Goal: Task Accomplishment & Management: Manage account settings

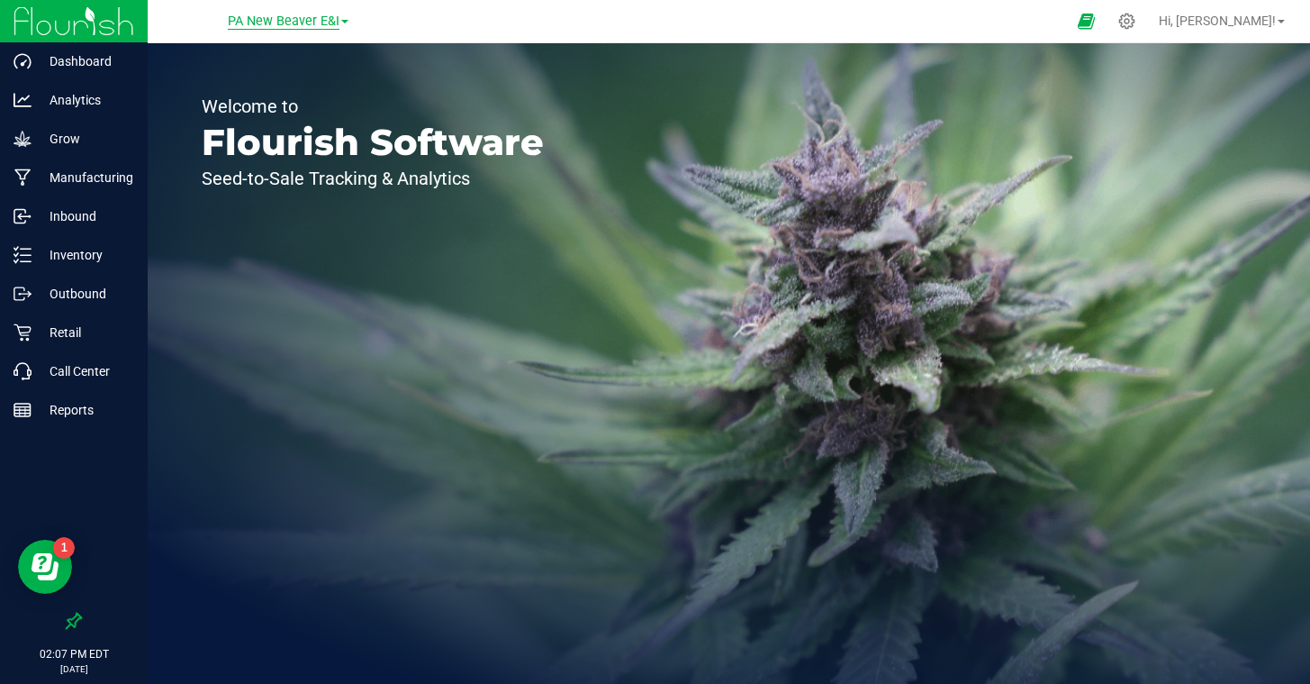
click at [295, 23] on span "PA New Beaver E&I" at bounding box center [284, 22] width 112 height 16
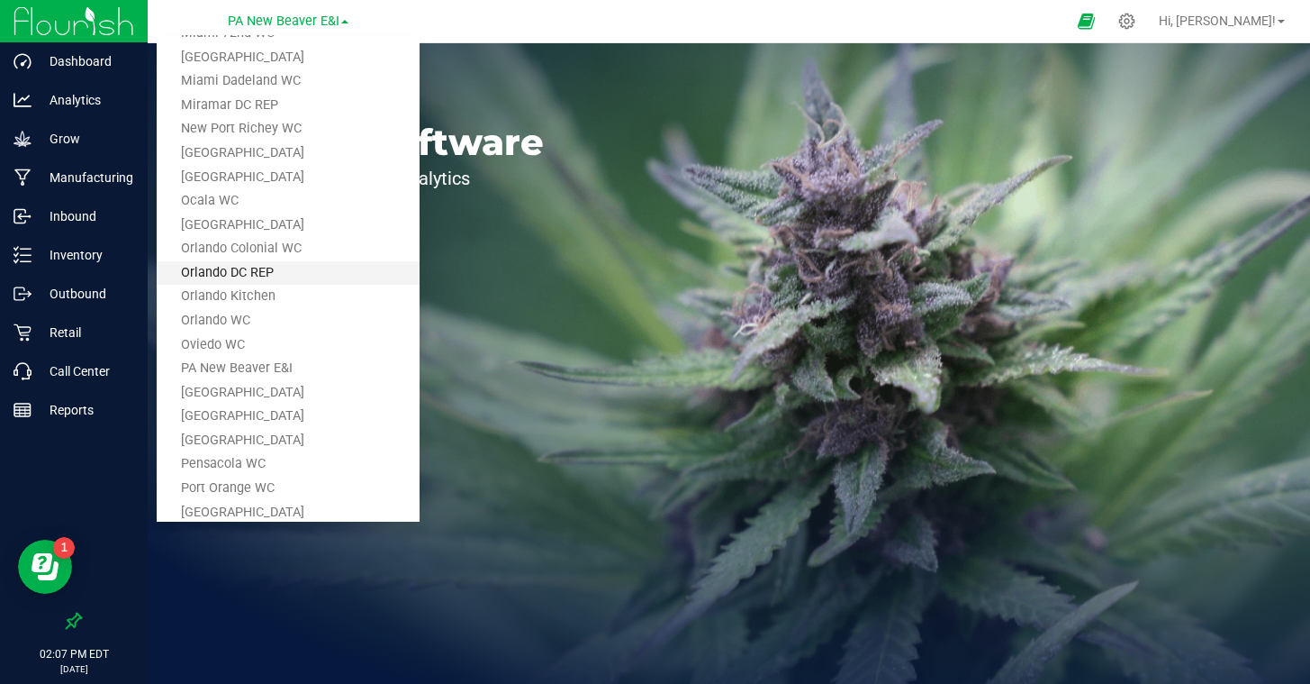
scroll to position [649, 0]
click at [276, 416] on link "[GEOGRAPHIC_DATA]" at bounding box center [288, 419] width 263 height 24
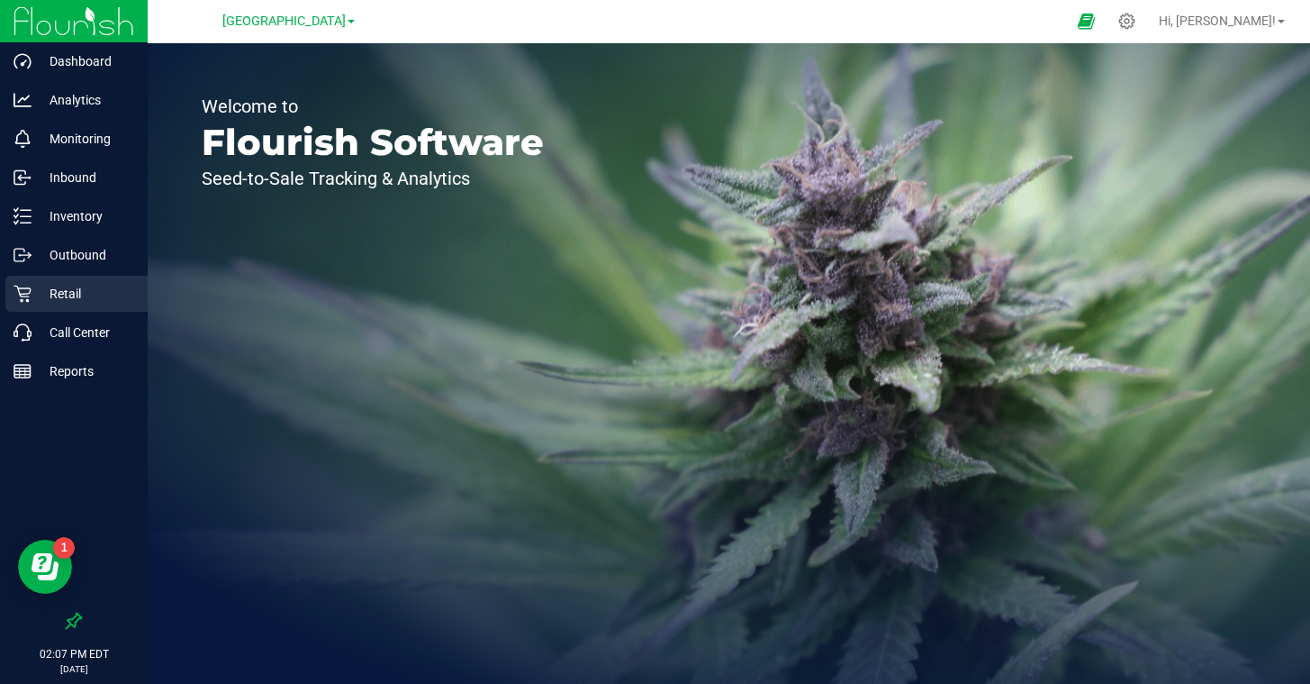
click at [58, 292] on p "Retail" at bounding box center [86, 294] width 108 height 22
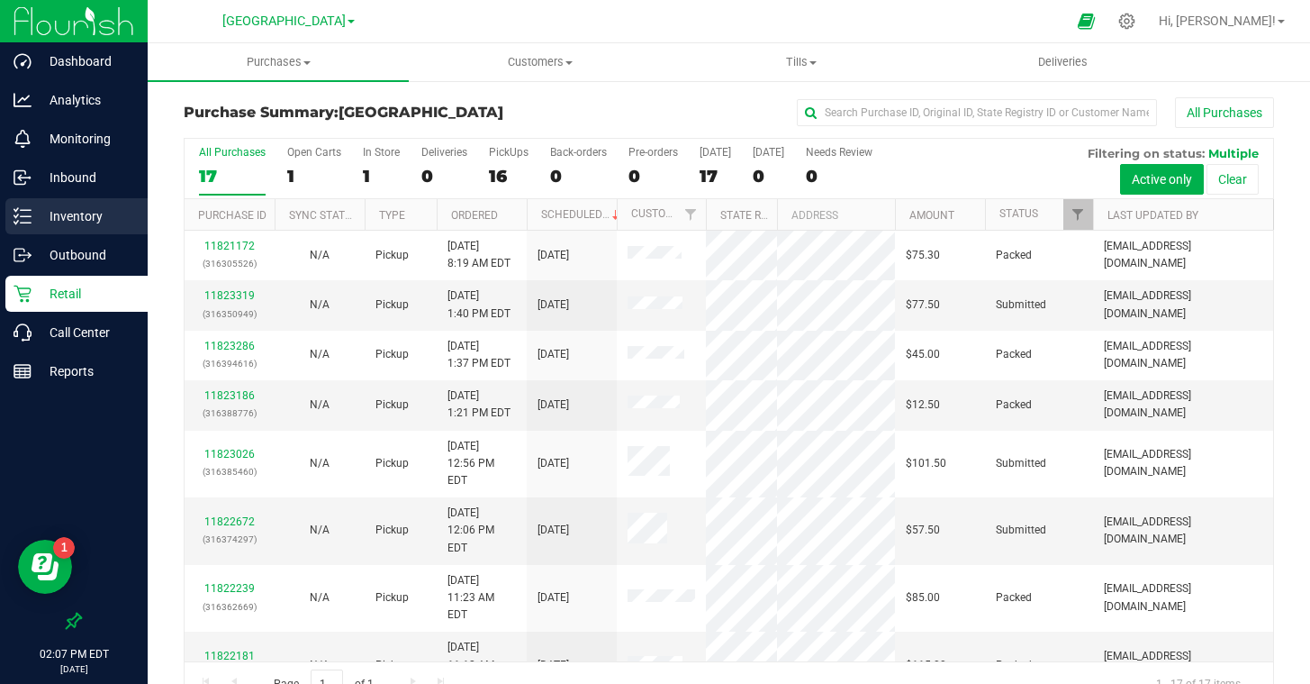
click at [73, 210] on p "Inventory" at bounding box center [86, 216] width 108 height 22
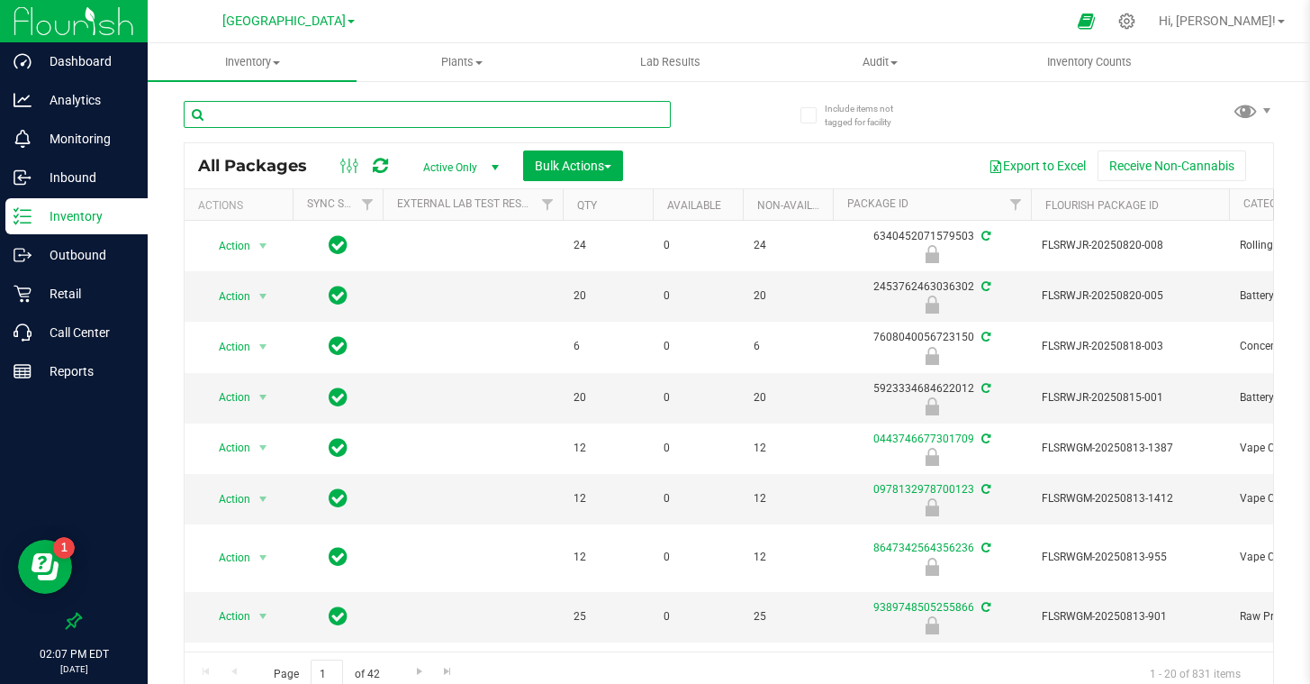
click at [394, 120] on input "text" at bounding box center [427, 114] width 487 height 27
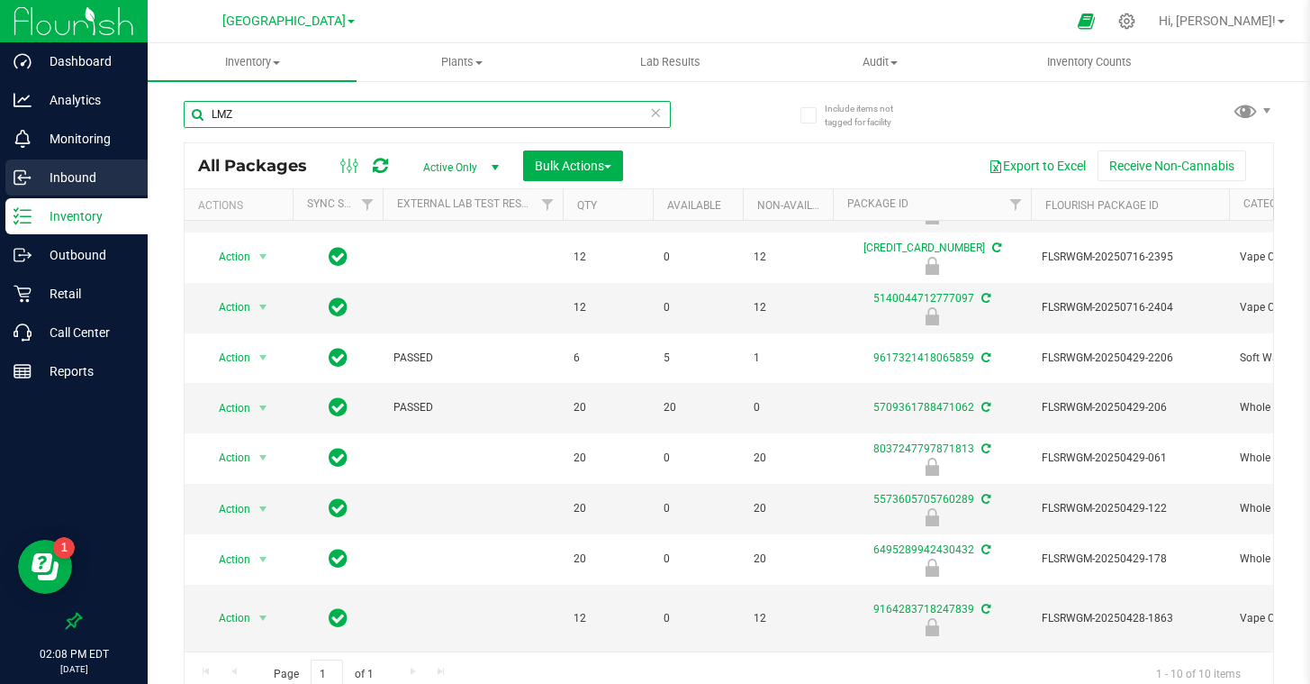
type input "LMZ"
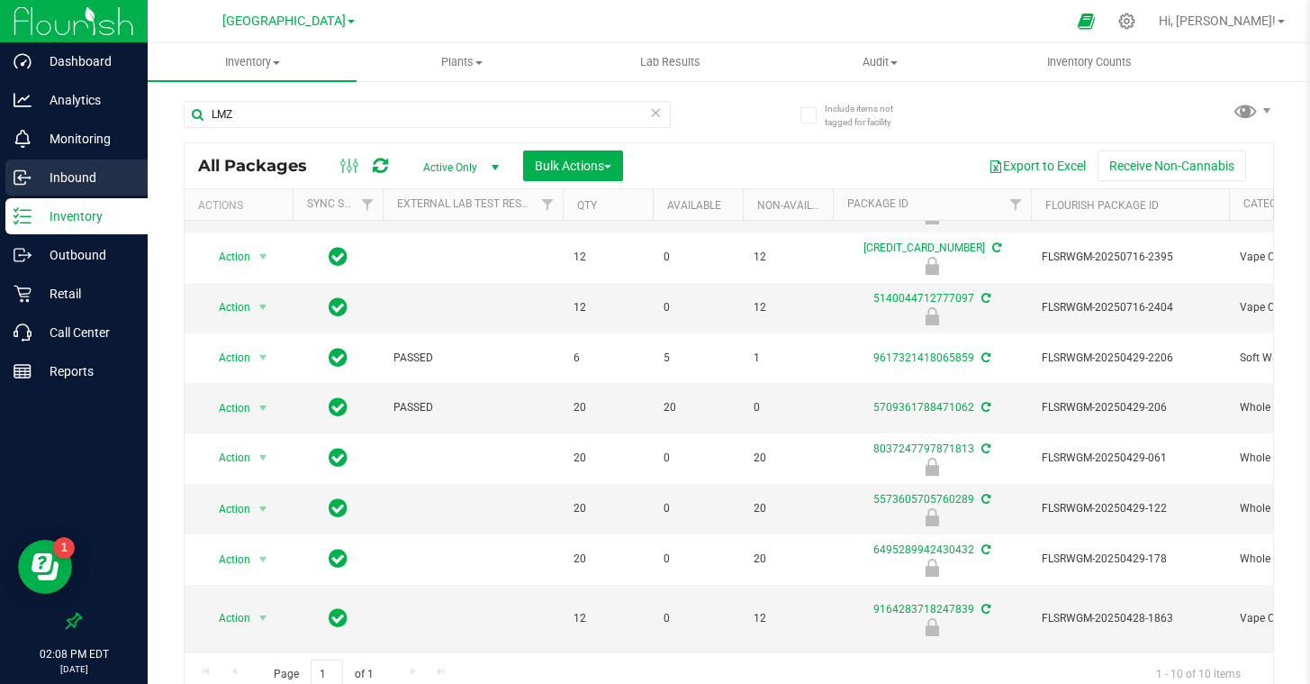
click at [68, 177] on p "Inbound" at bounding box center [86, 178] width 108 height 22
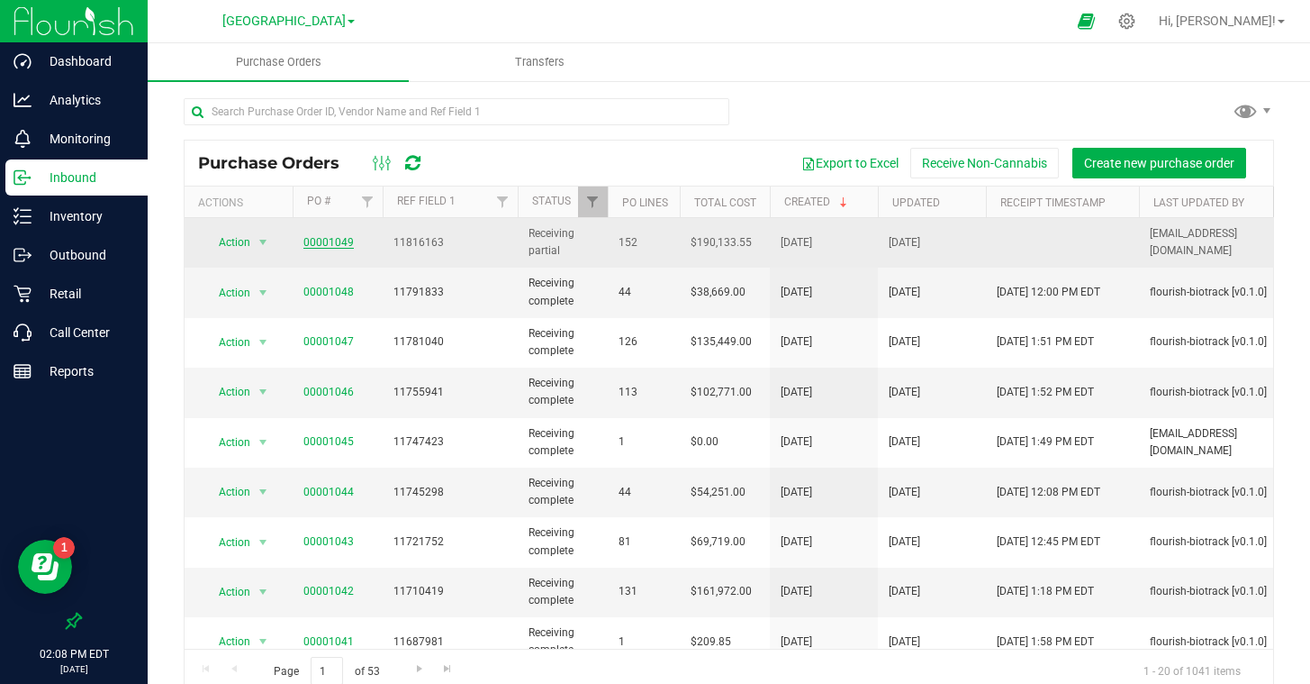
click at [327, 243] on link "00001049" at bounding box center [329, 242] width 50 height 13
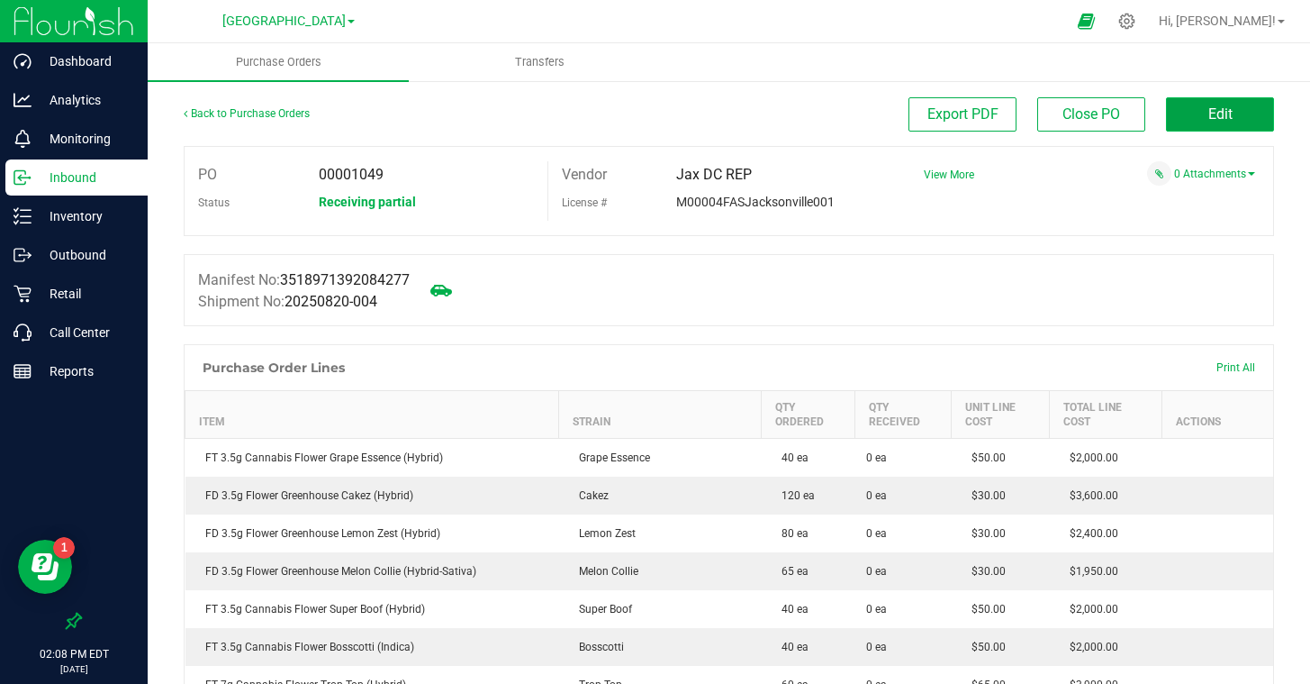
click at [1191, 110] on button "Edit" at bounding box center [1220, 114] width 108 height 34
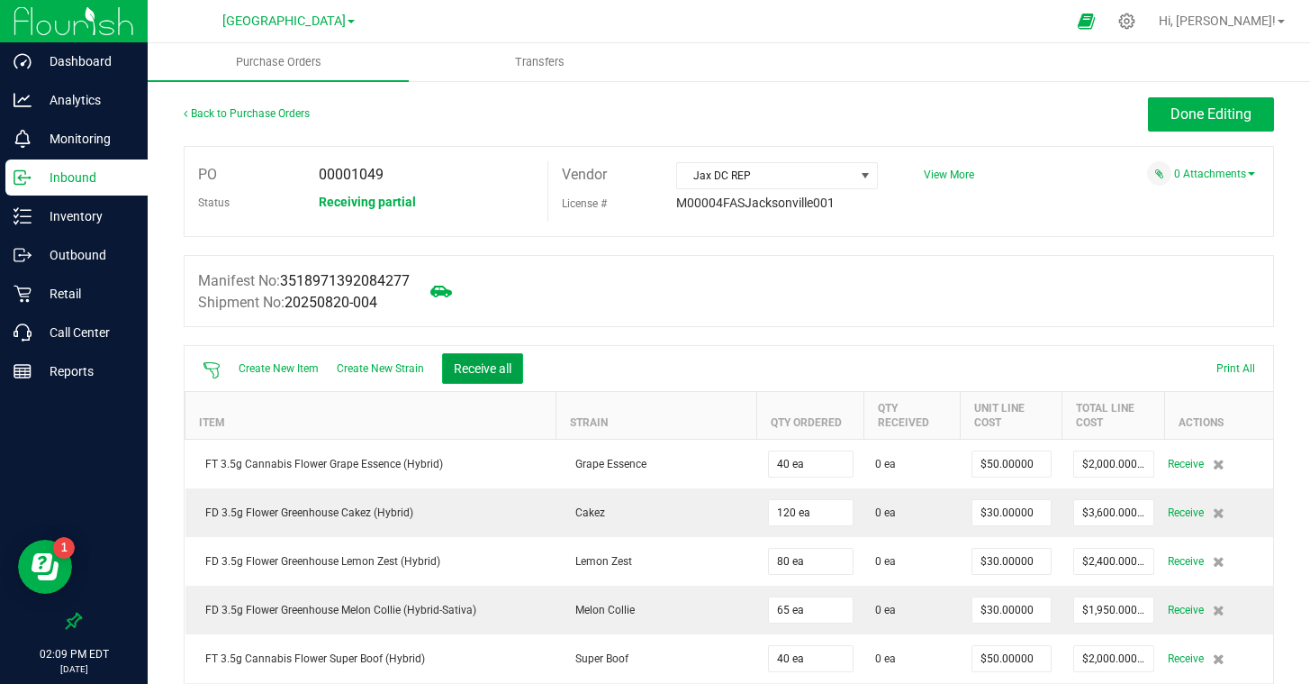
click at [452, 365] on button "Receive all" at bounding box center [482, 368] width 81 height 31
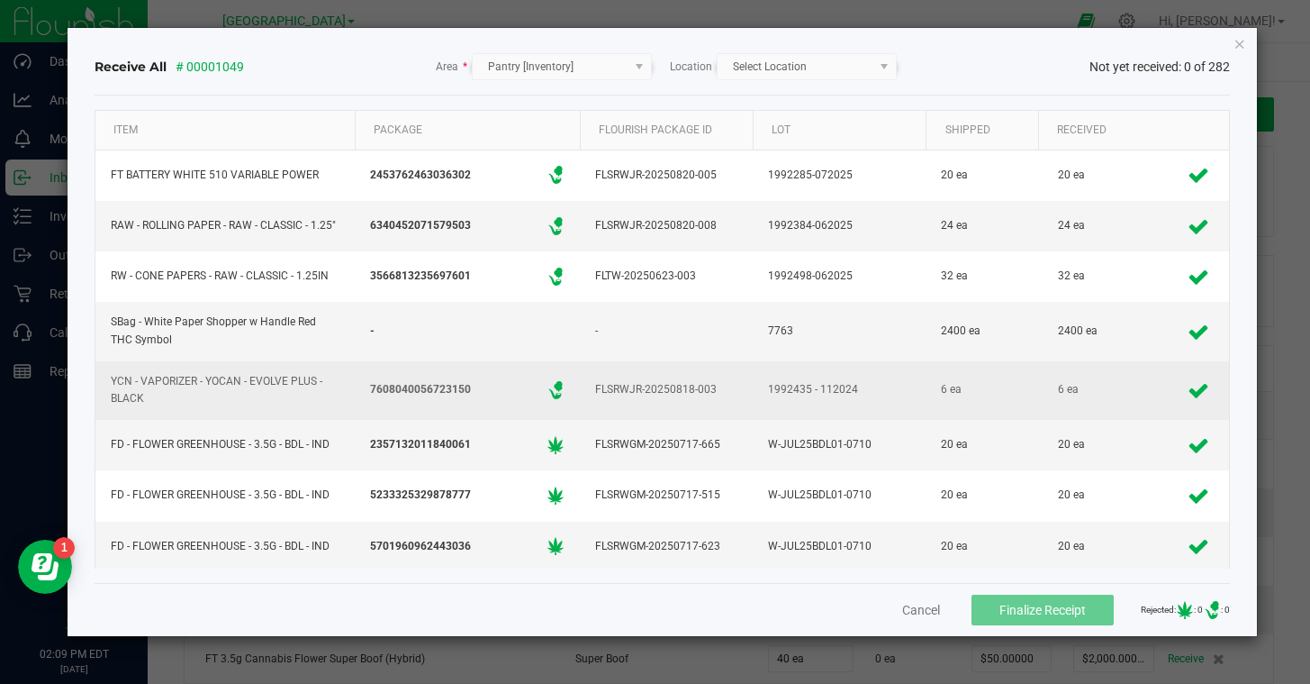
click at [923, 362] on td "1992435 - 112024" at bounding box center [839, 390] width 173 height 59
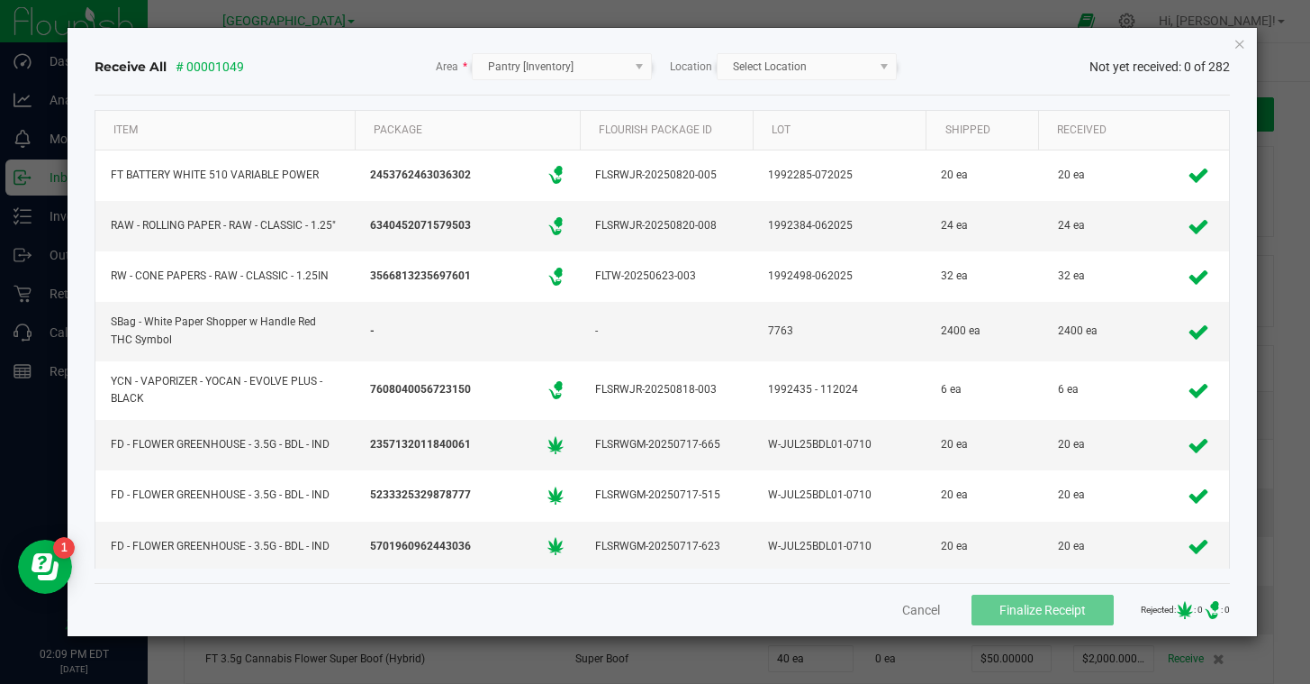
click at [795, 67] on kendo-dropdownlist "Select Location" at bounding box center [807, 66] width 180 height 27
click at [882, 65] on kendo-dropdownlist "Select Location" at bounding box center [807, 66] width 180 height 27
click at [748, 62] on kendo-dropdownlist "Select Location" at bounding box center [807, 66] width 180 height 27
click at [677, 107] on div "Item Package Flourish Package ID Lot Shipped Received FT BATTERY WHITE 510 VARI…" at bounding box center [663, 338] width 1136 height 487
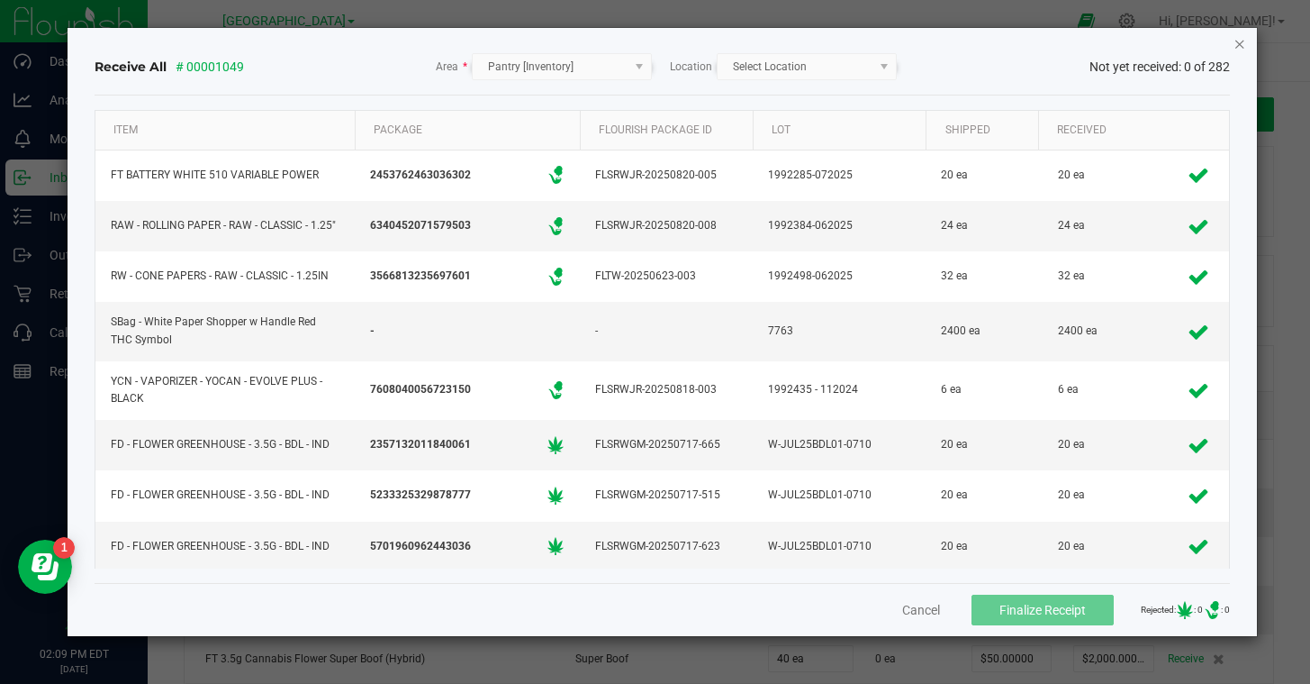
click at [1236, 45] on icon "Close" at bounding box center [1240, 43] width 13 height 22
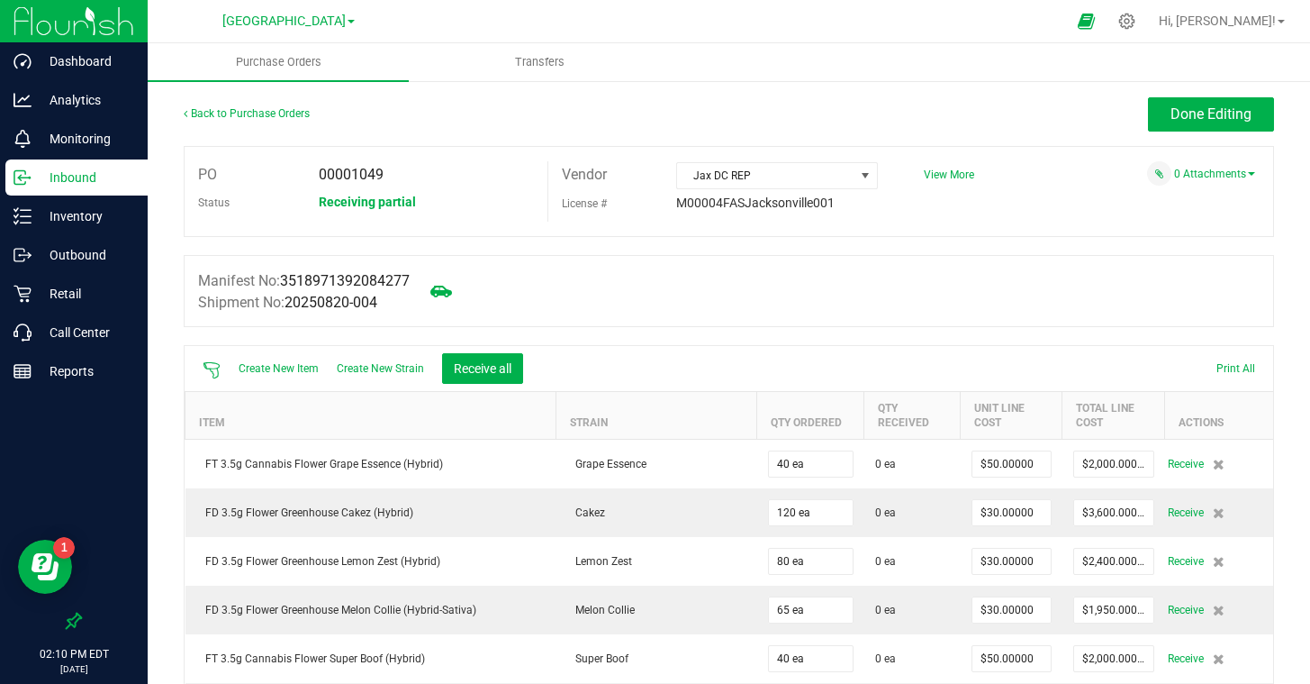
drag, startPoint x: 407, startPoint y: 175, endPoint x: 319, endPoint y: 175, distance: 88.3
click at [319, 175] on div "00001049" at bounding box center [426, 174] width 242 height 27
copy span "00001049"
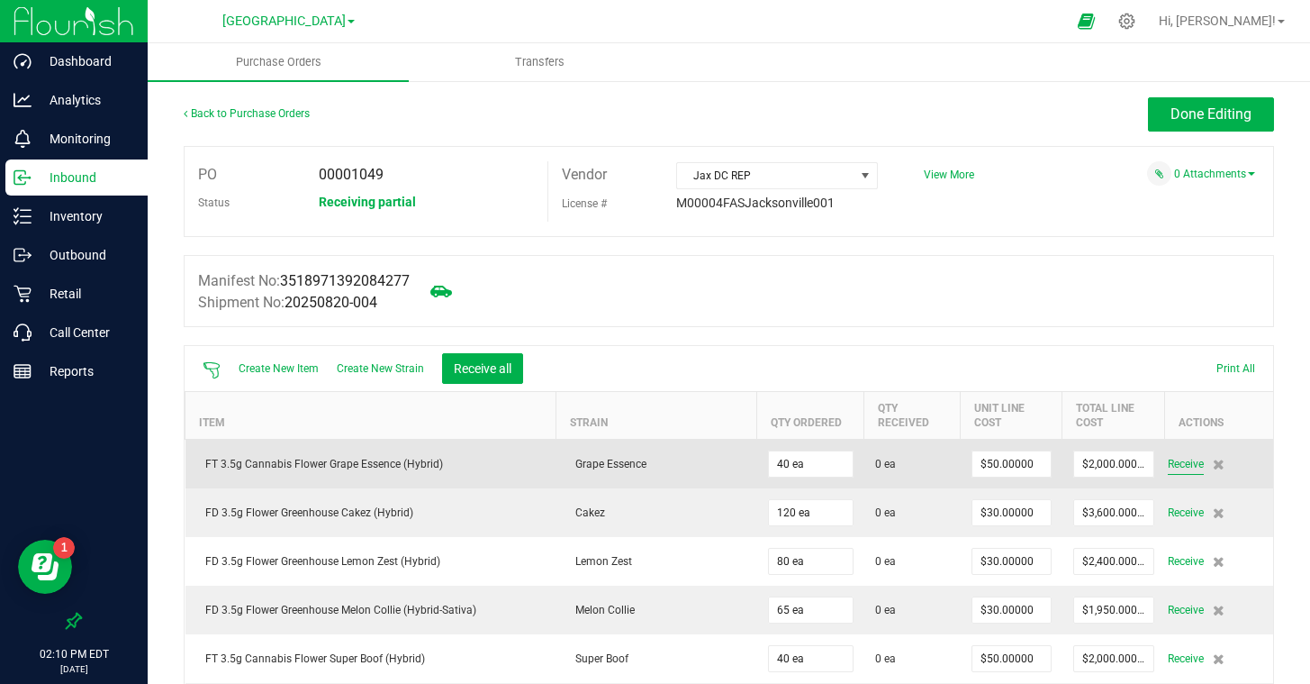
click at [1176, 464] on span "Receive" at bounding box center [1186, 464] width 36 height 22
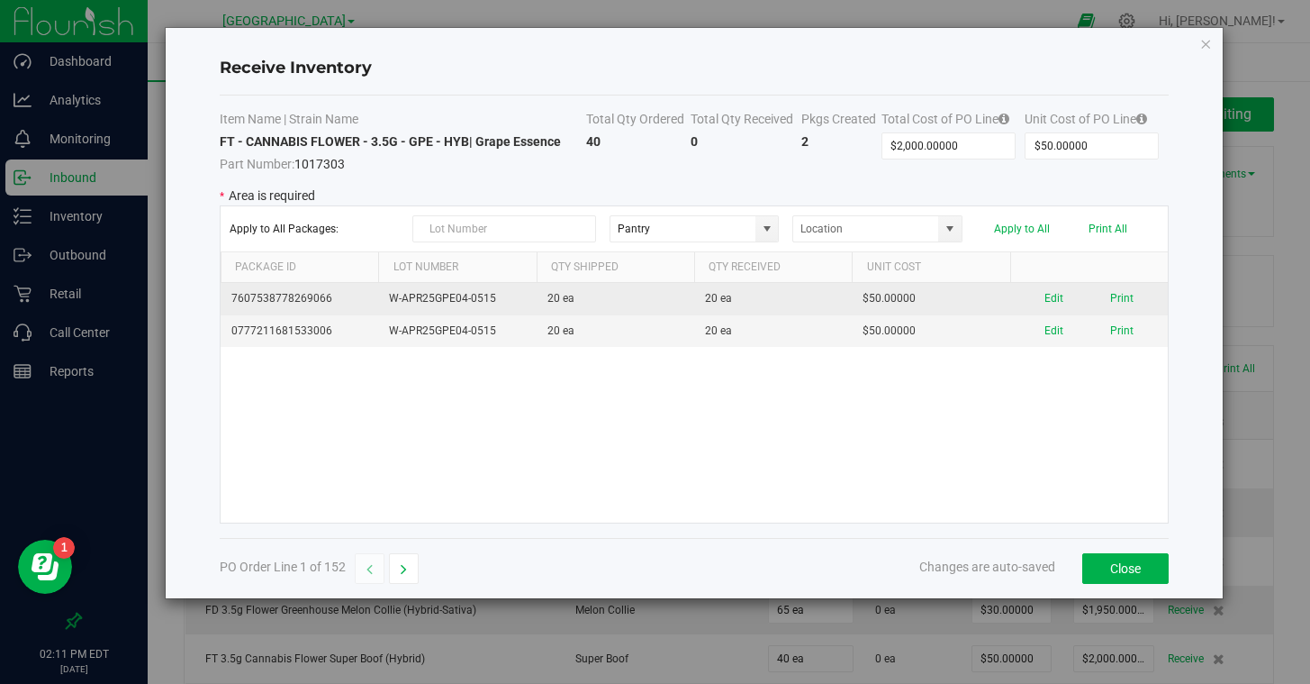
click at [520, 302] on td "W-APR25GPE04-0515" at bounding box center [457, 299] width 158 height 32
click at [1061, 303] on button "Edit" at bounding box center [1054, 298] width 19 height 17
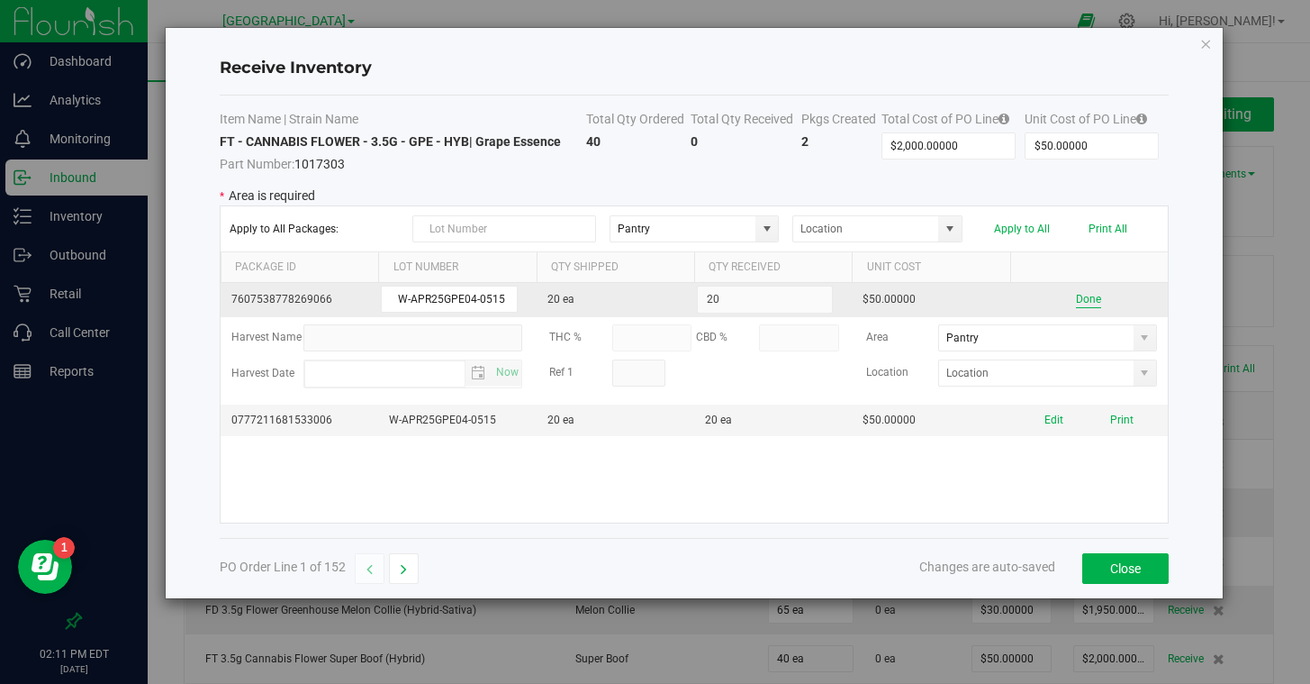
click at [1086, 298] on button "Done" at bounding box center [1088, 299] width 25 height 17
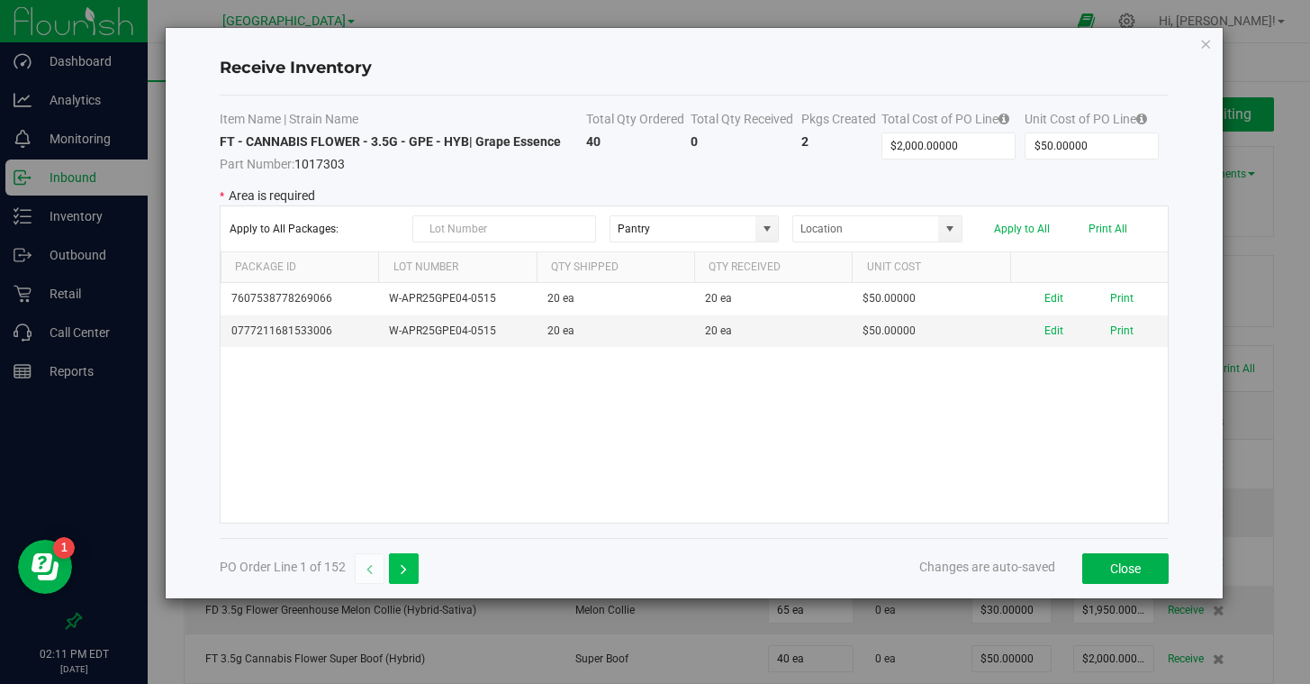
click at [412, 570] on button "button" at bounding box center [404, 568] width 30 height 31
type input "$3,600.00000"
type input "$30.00000"
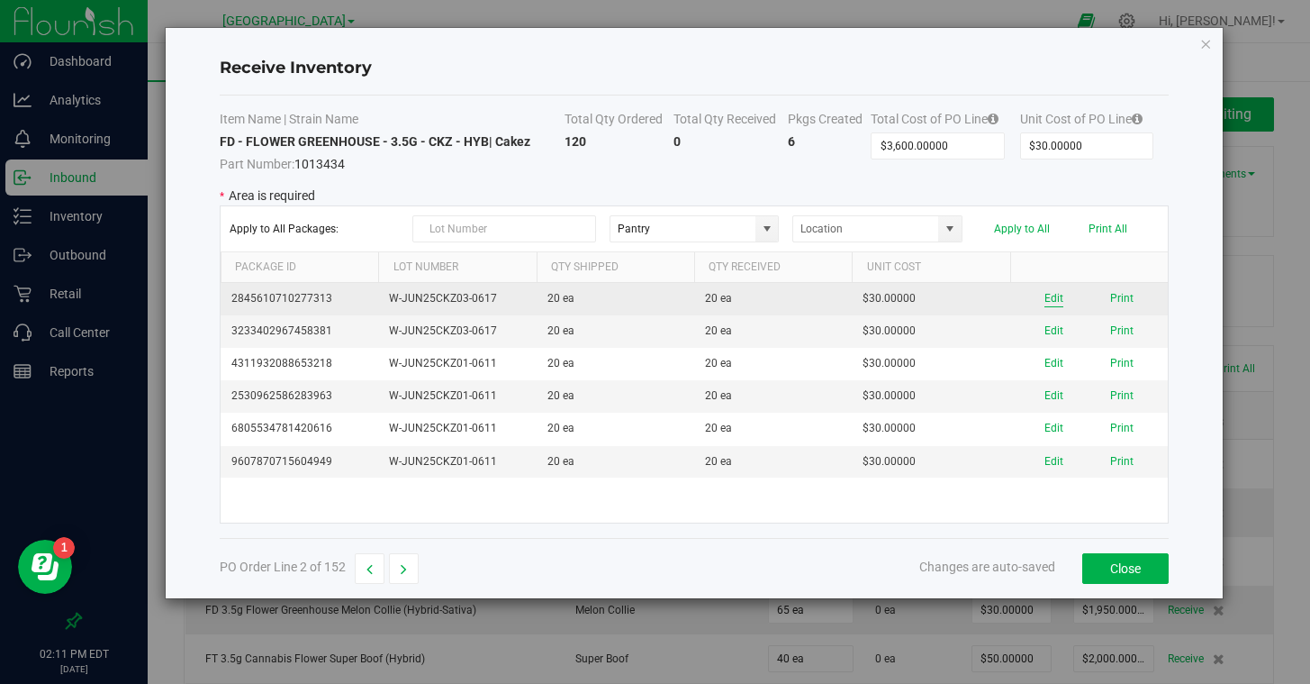
click at [1056, 298] on button "Edit" at bounding box center [1054, 298] width 19 height 17
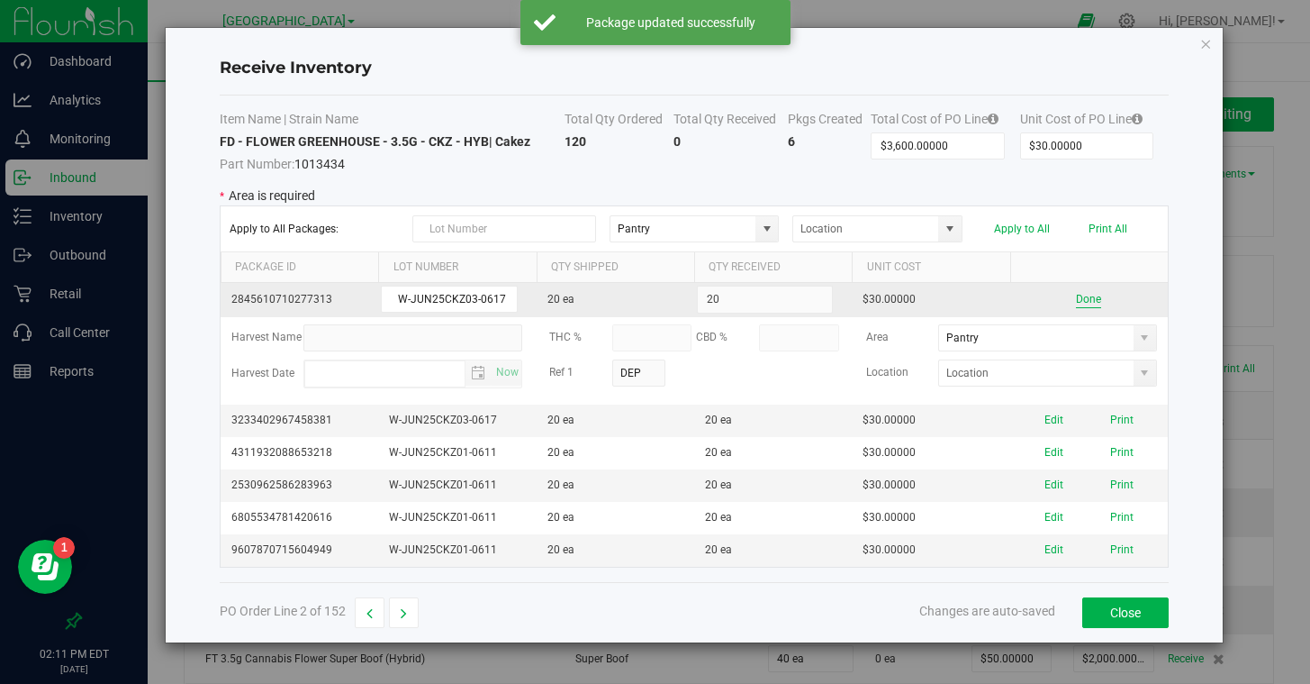
click at [1087, 295] on button "Done" at bounding box center [1088, 299] width 25 height 17
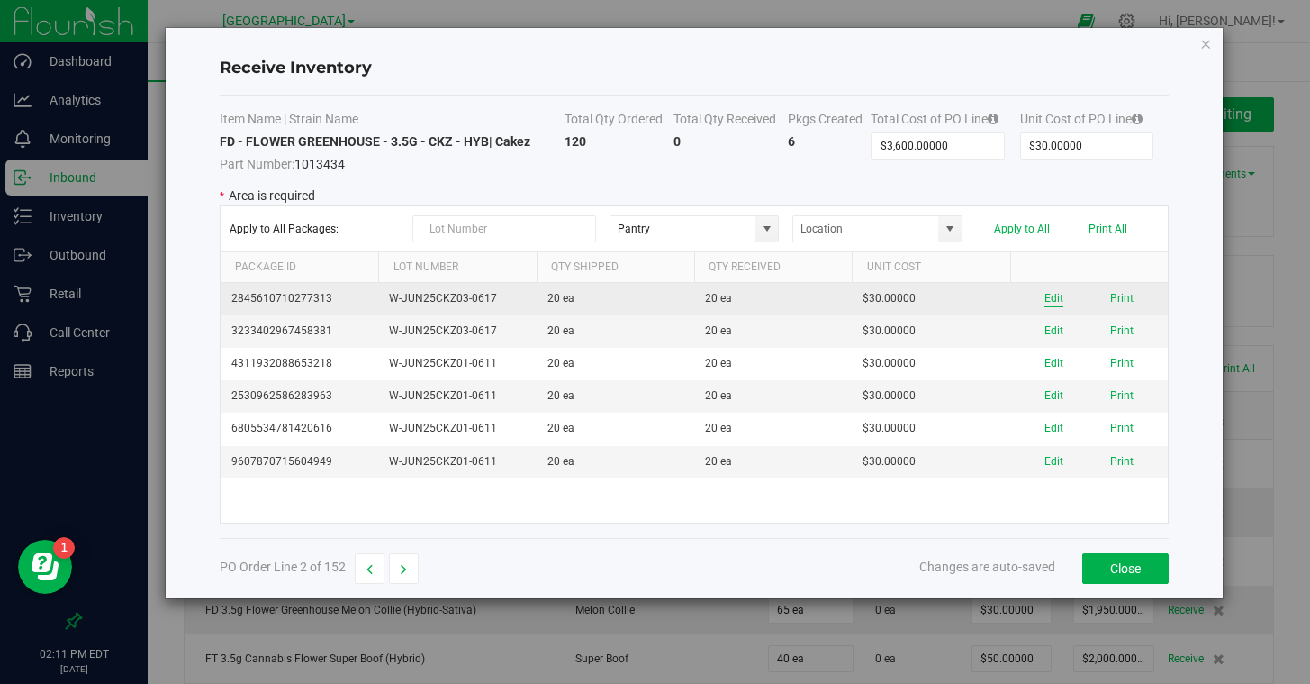
click at [1061, 299] on button "Edit" at bounding box center [1054, 298] width 19 height 17
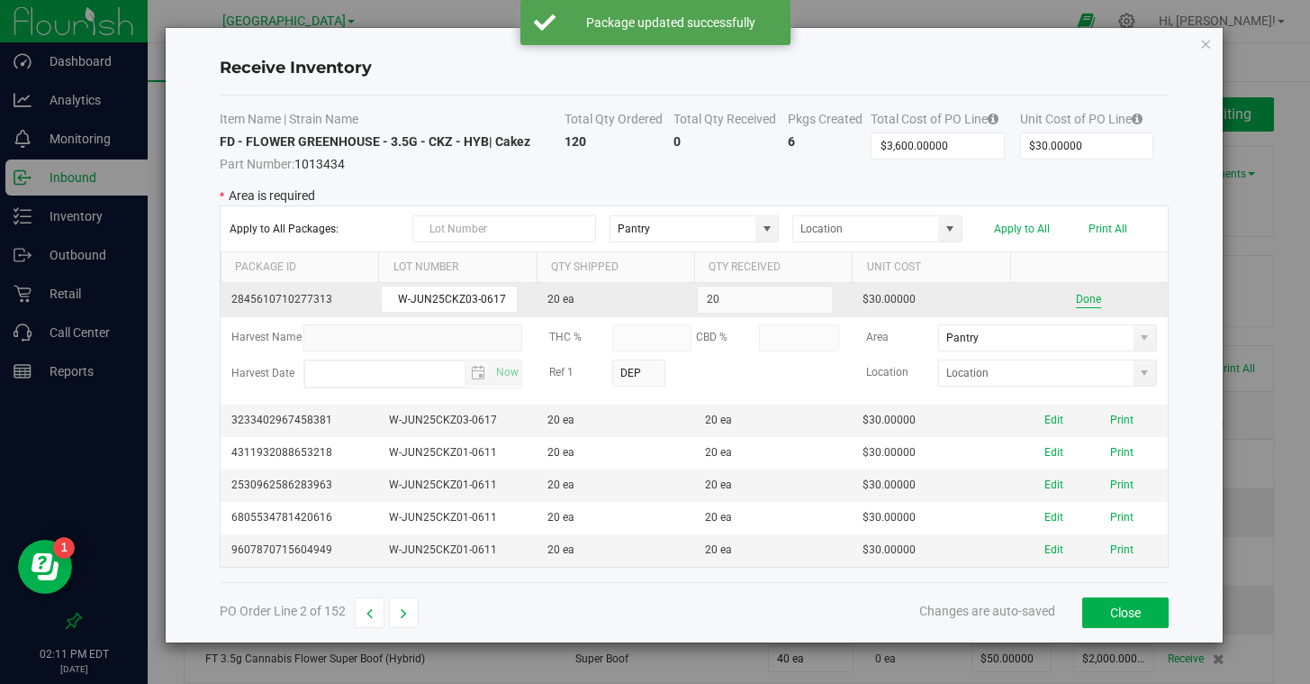
click at [1083, 300] on button "Done" at bounding box center [1088, 299] width 25 height 17
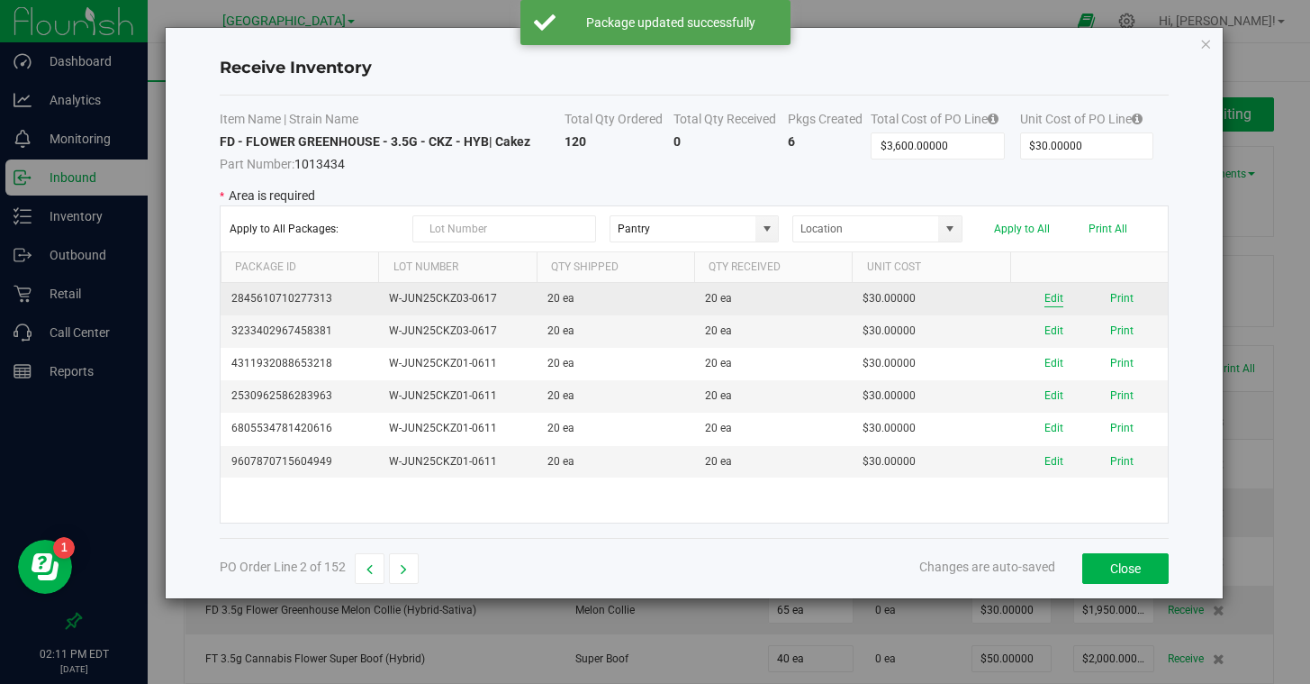
click at [1054, 296] on button "Edit" at bounding box center [1054, 298] width 19 height 17
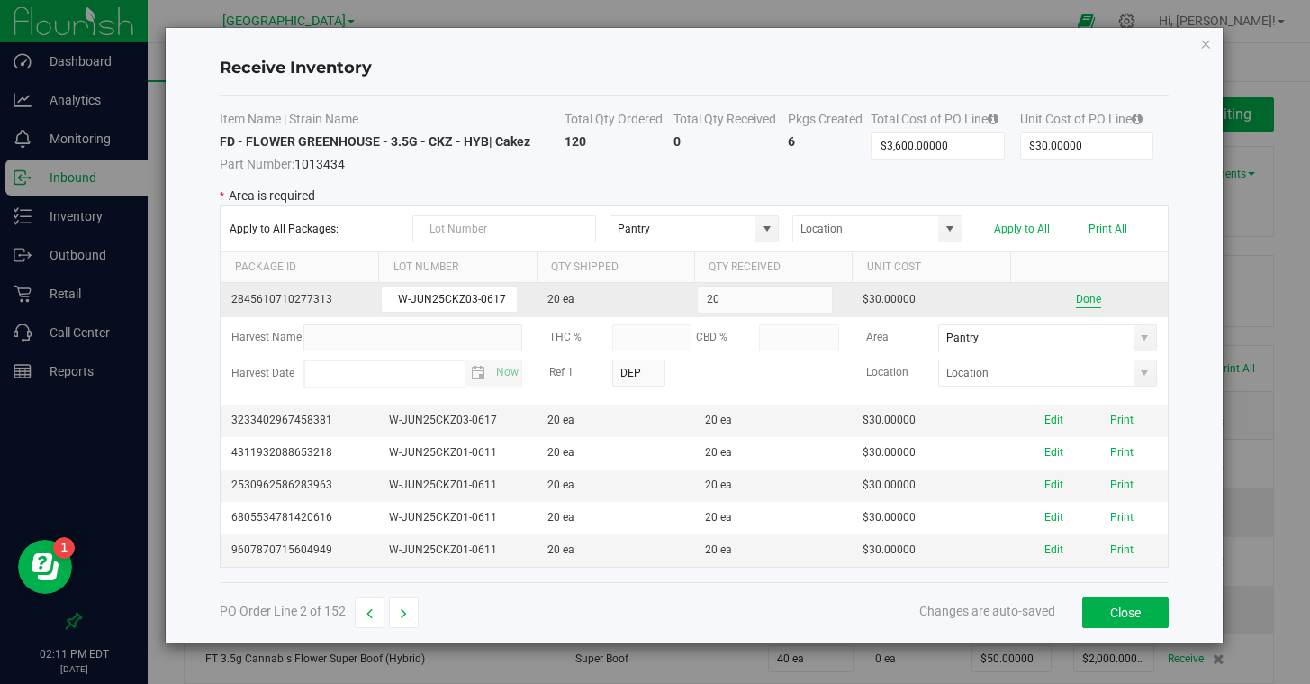
click at [1089, 298] on button "Done" at bounding box center [1088, 299] width 25 height 17
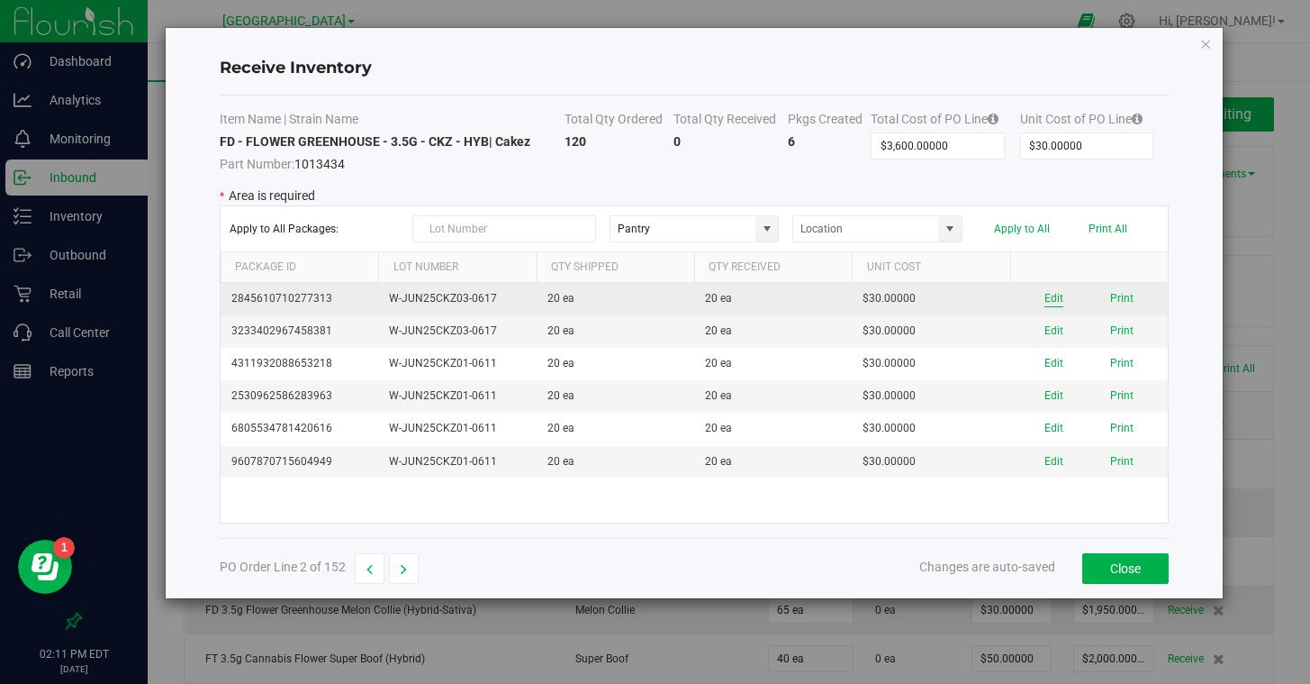
click at [1050, 295] on button "Edit" at bounding box center [1054, 298] width 19 height 17
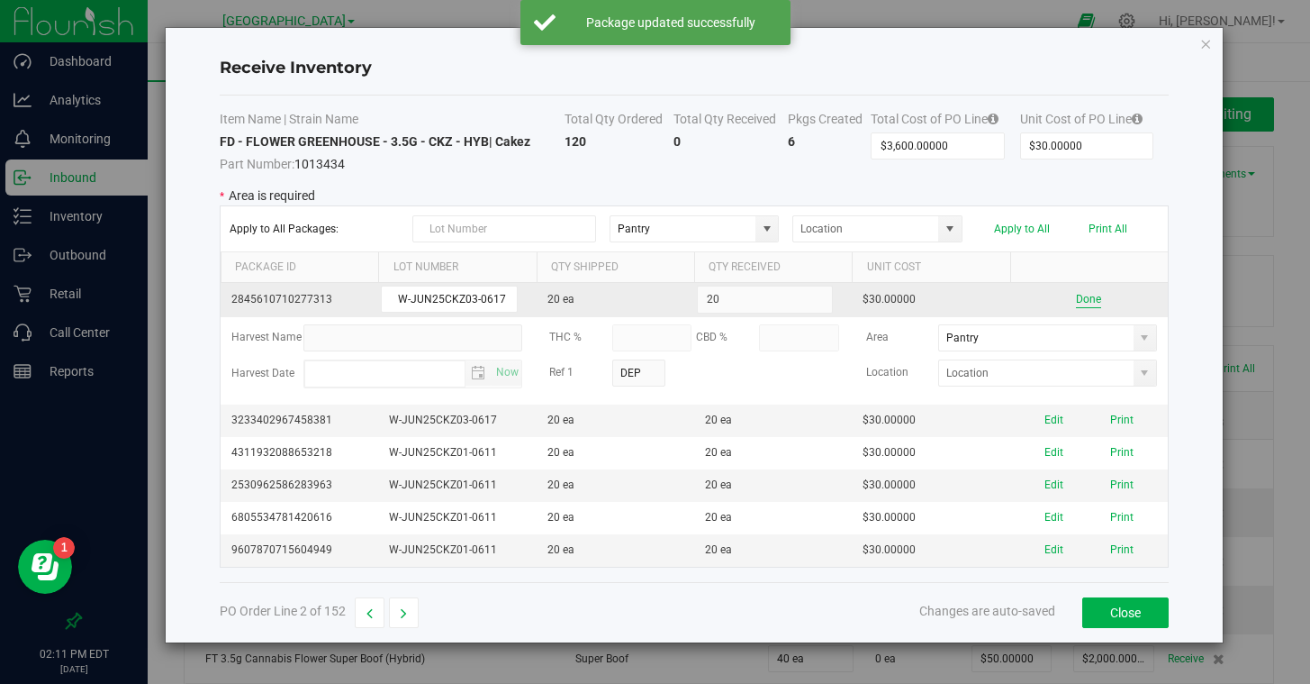
click at [1090, 299] on button "Done" at bounding box center [1088, 299] width 25 height 17
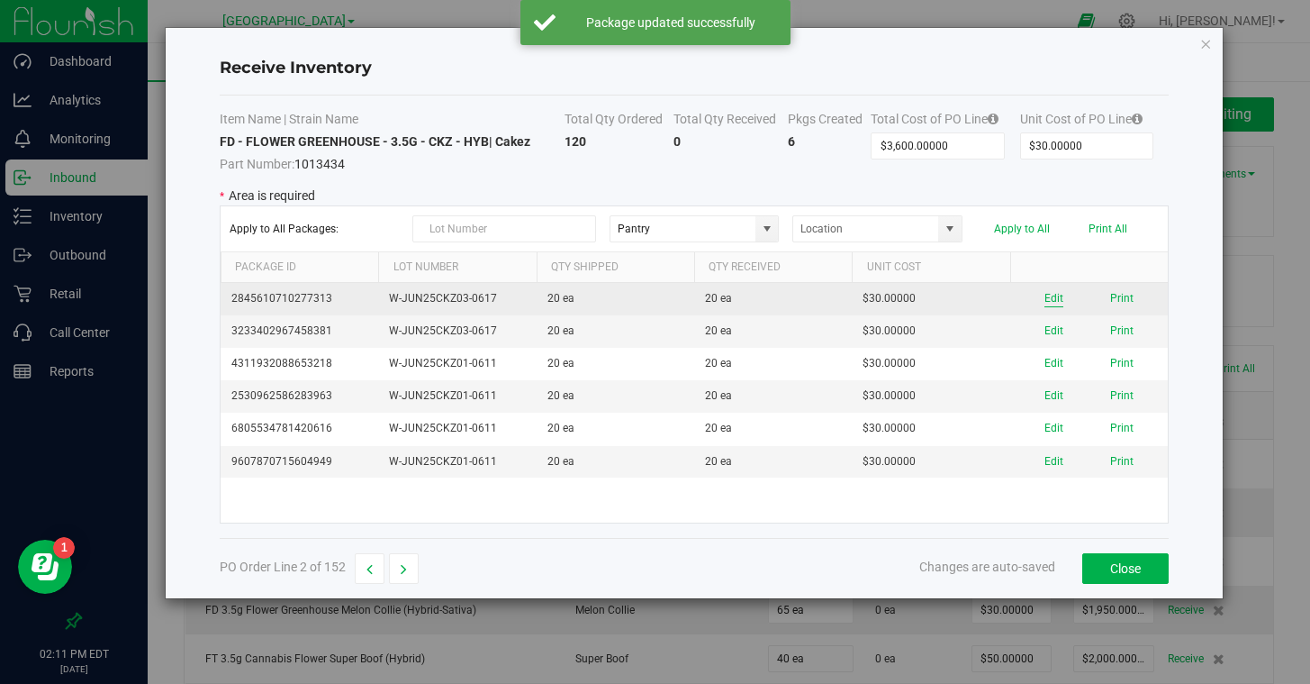
click at [1050, 297] on button "Edit" at bounding box center [1054, 298] width 19 height 17
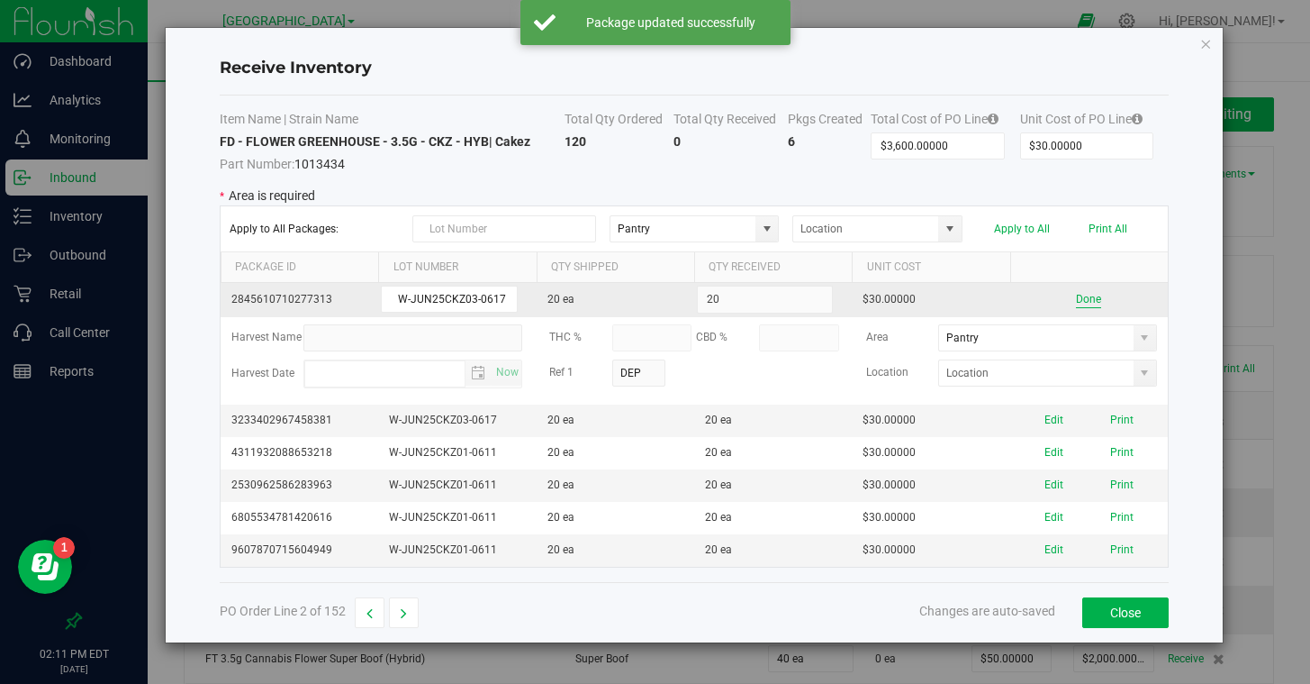
click at [1087, 295] on button "Done" at bounding box center [1088, 299] width 25 height 17
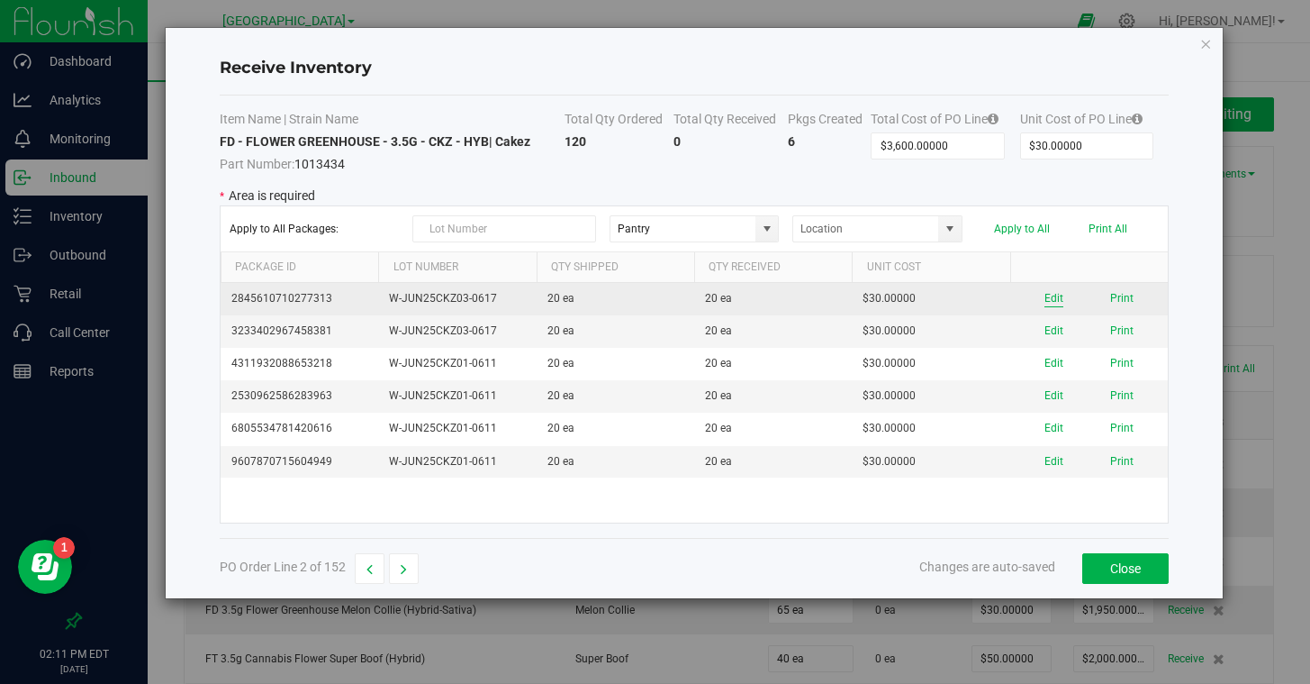
click at [1054, 297] on button "Edit" at bounding box center [1054, 298] width 19 height 17
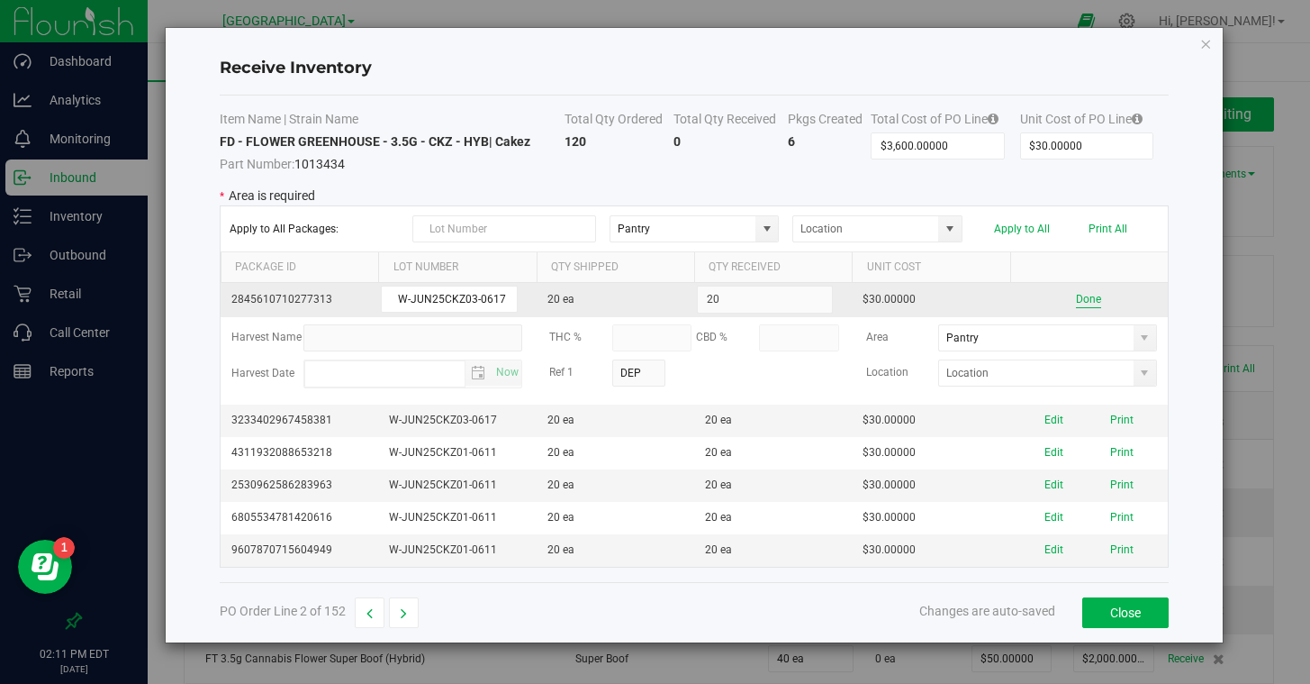
click at [1090, 299] on button "Done" at bounding box center [1088, 299] width 25 height 17
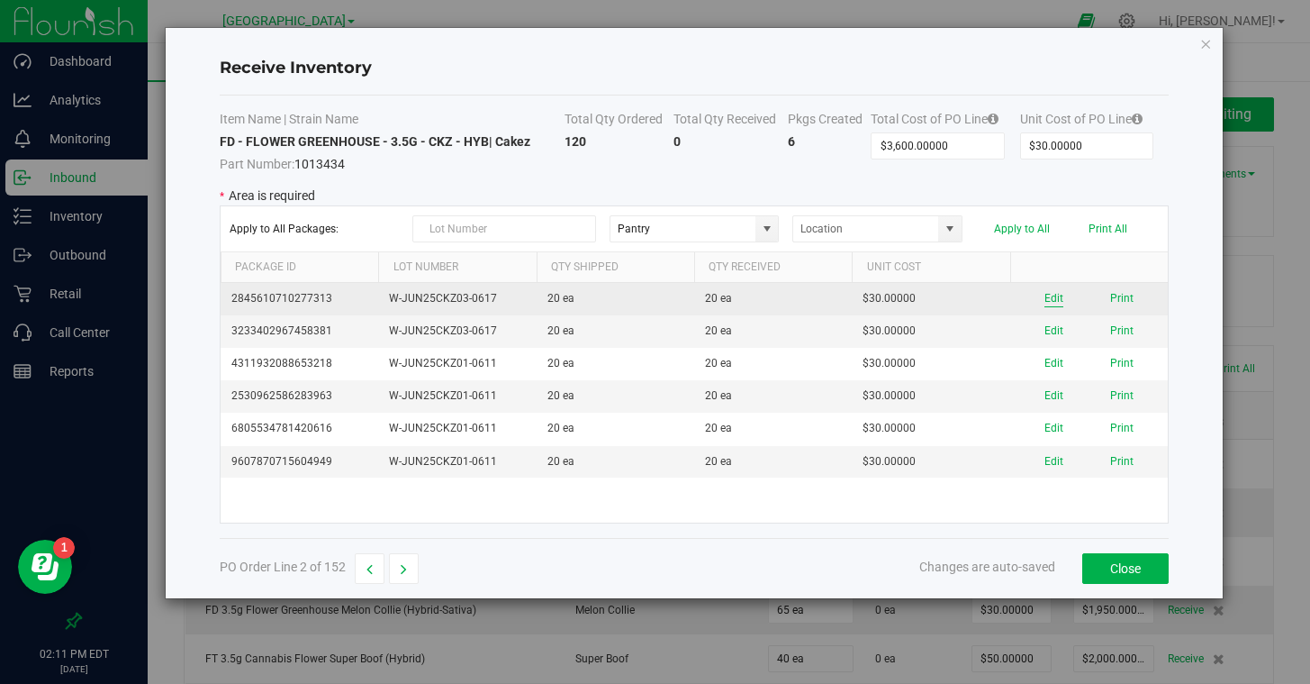
click at [1048, 299] on button "Edit" at bounding box center [1054, 298] width 19 height 17
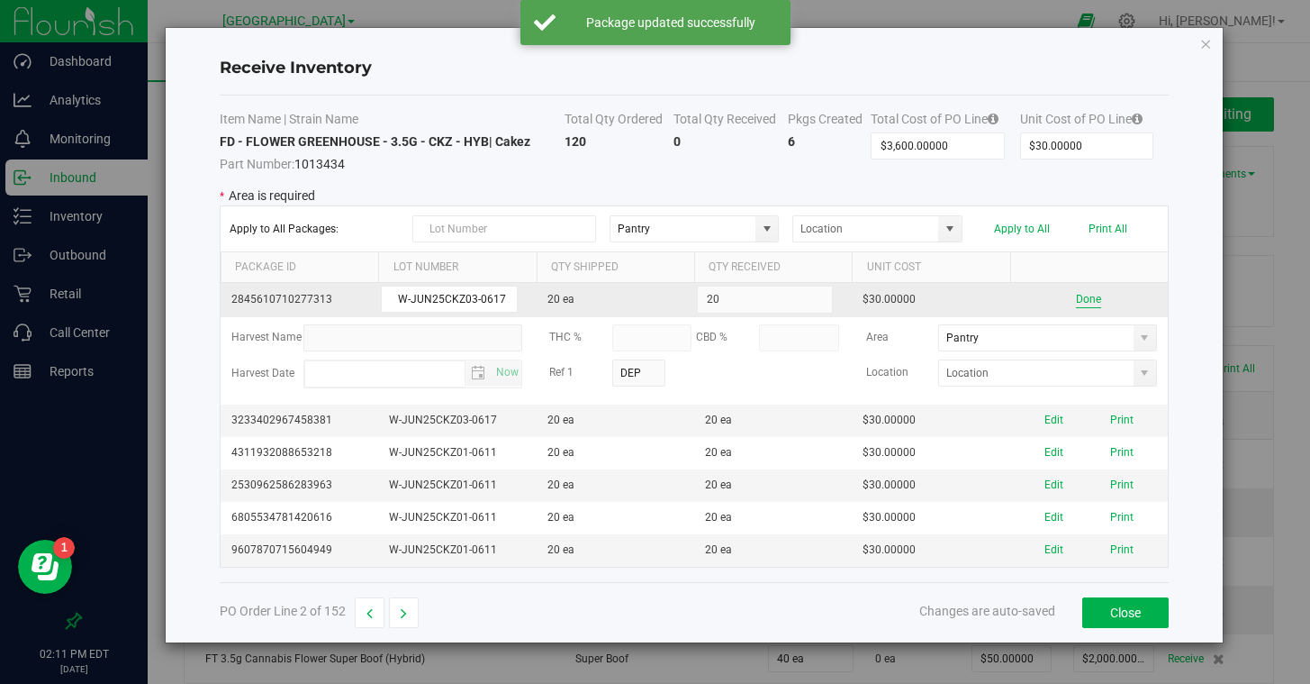
click at [1091, 300] on button "Done" at bounding box center [1088, 299] width 25 height 17
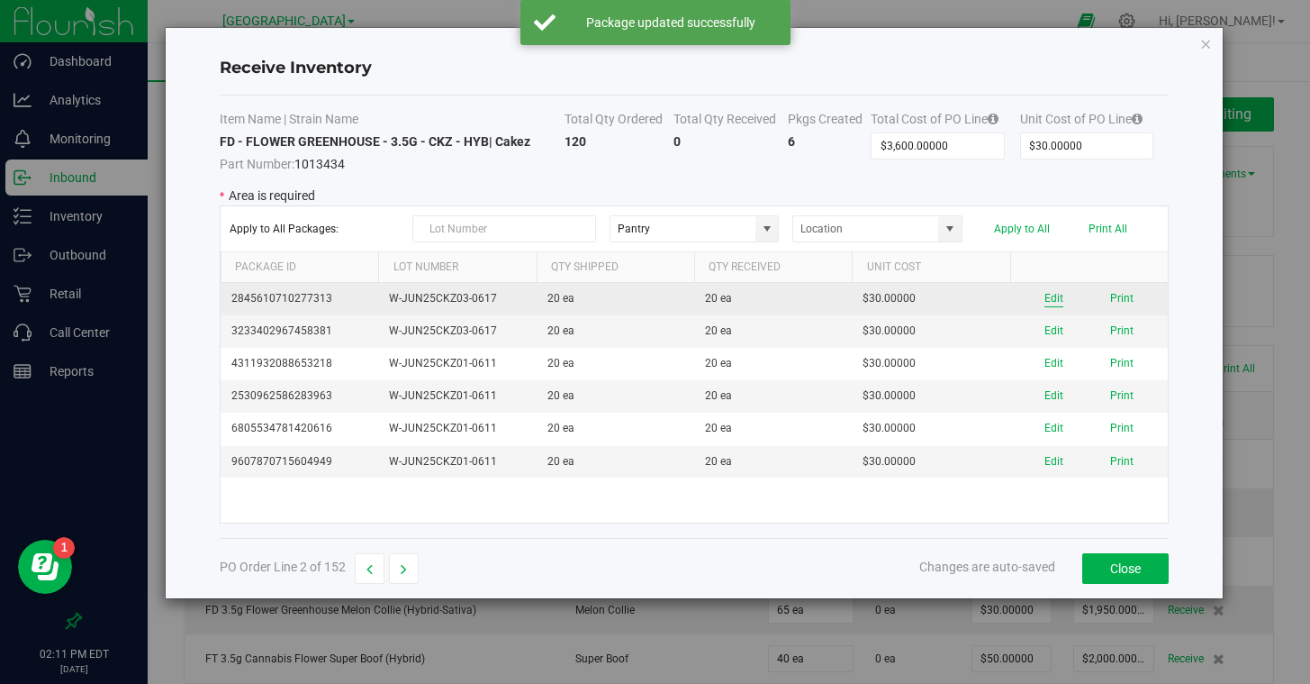
click at [1052, 297] on button "Edit" at bounding box center [1054, 298] width 19 height 17
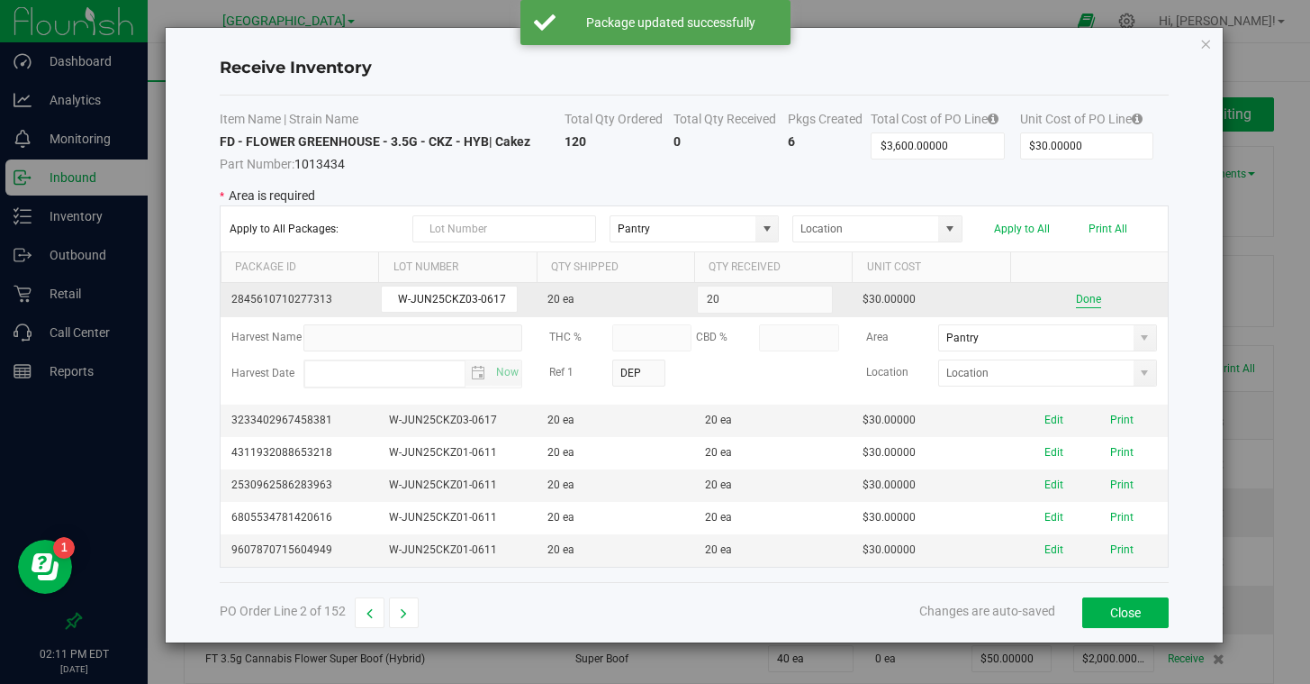
click at [1085, 302] on button "Done" at bounding box center [1088, 299] width 25 height 17
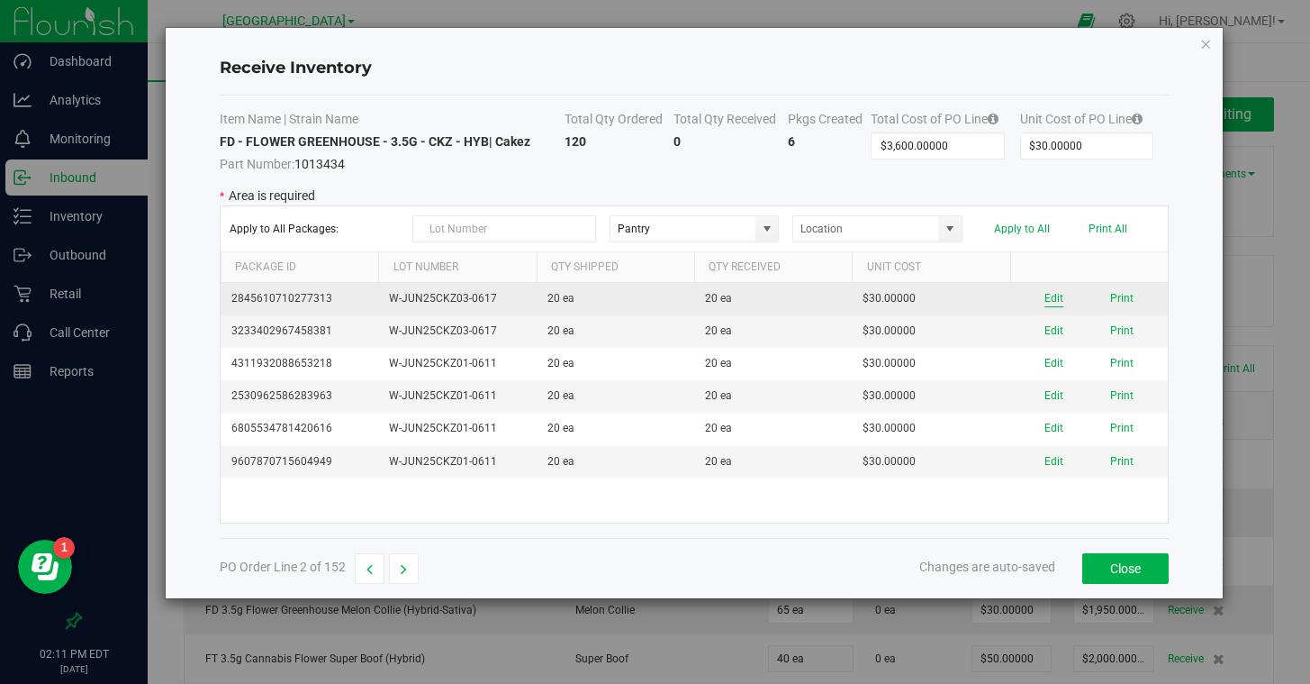
click at [1051, 298] on button "Edit" at bounding box center [1054, 298] width 19 height 17
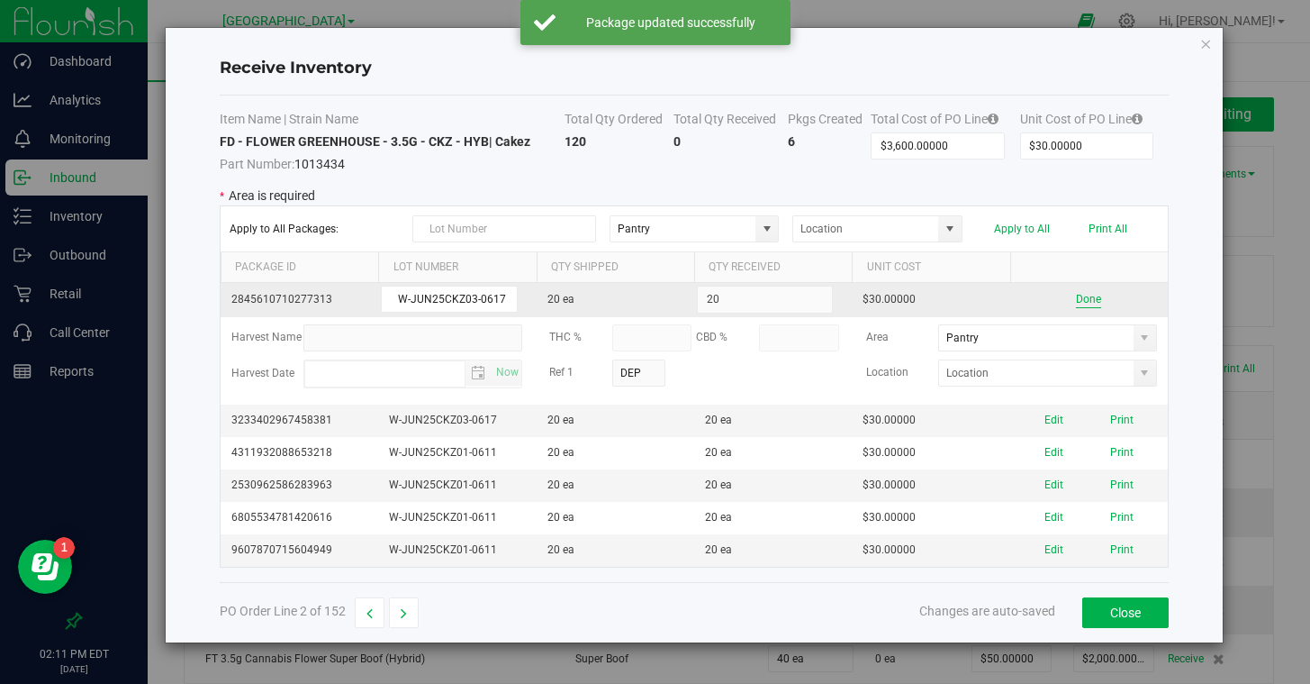
click at [1089, 304] on button "Done" at bounding box center [1088, 299] width 25 height 17
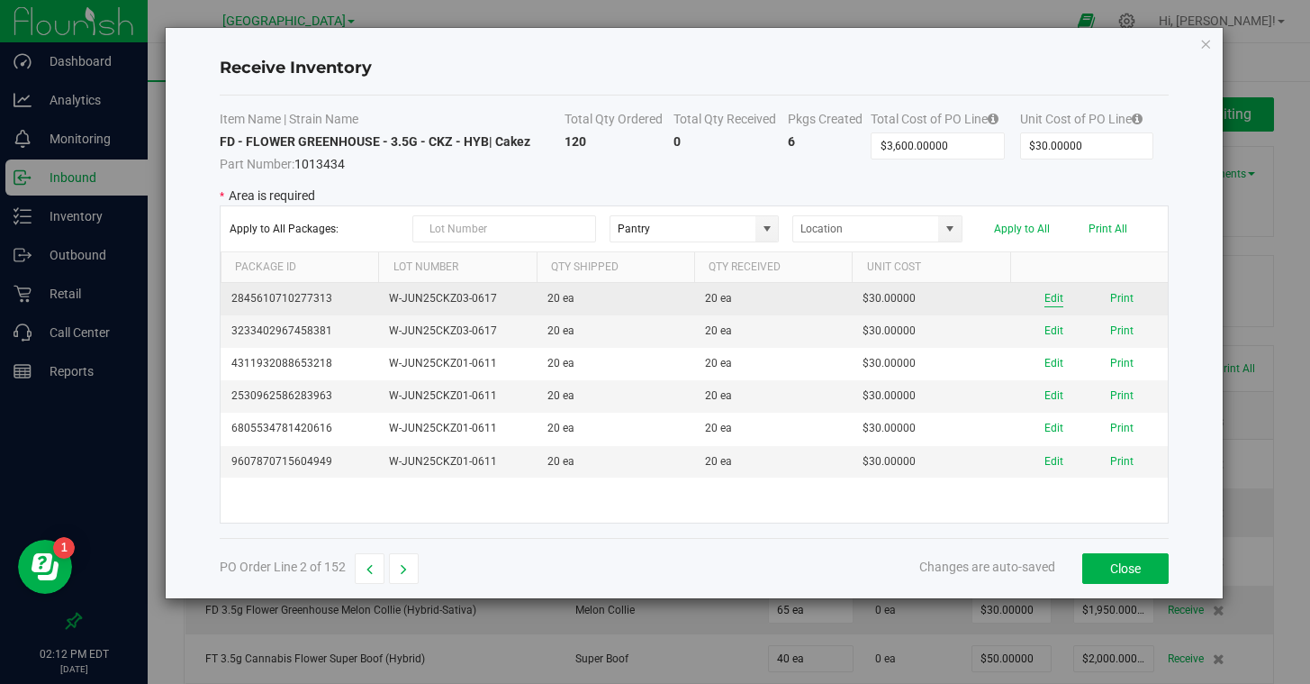
click at [1058, 300] on button "Edit" at bounding box center [1054, 298] width 19 height 17
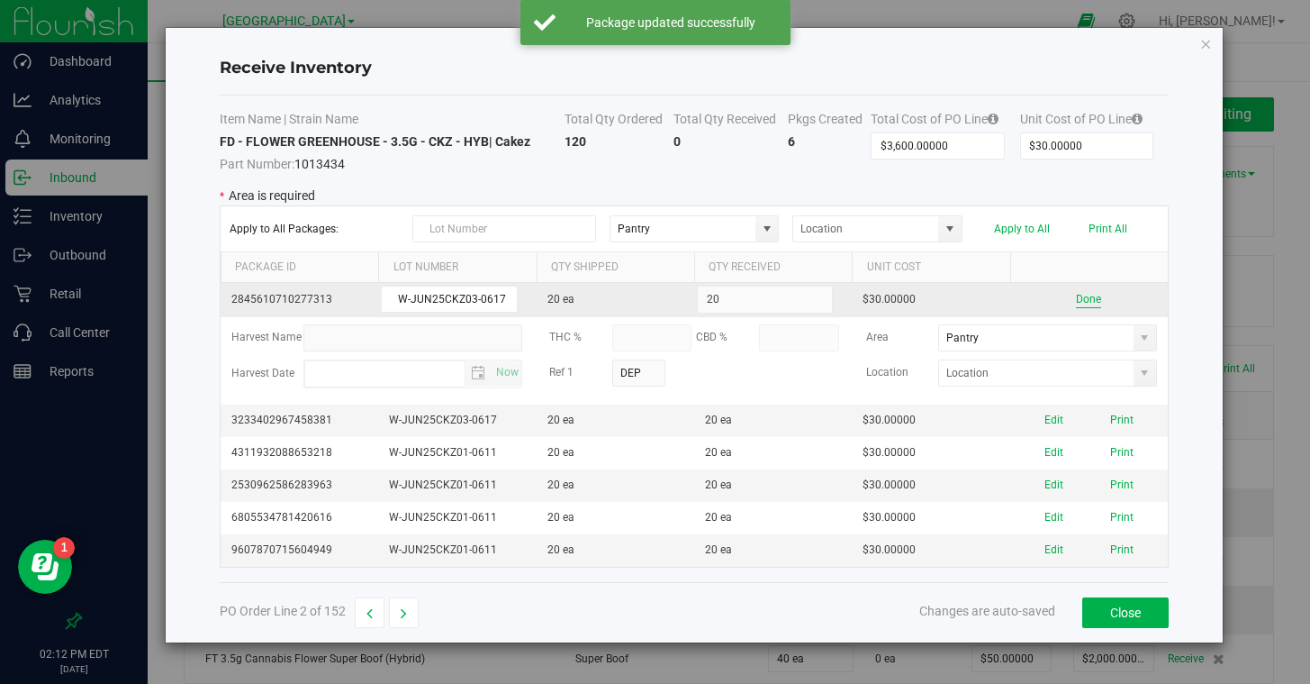
click at [1090, 300] on button "Done" at bounding box center [1088, 299] width 25 height 17
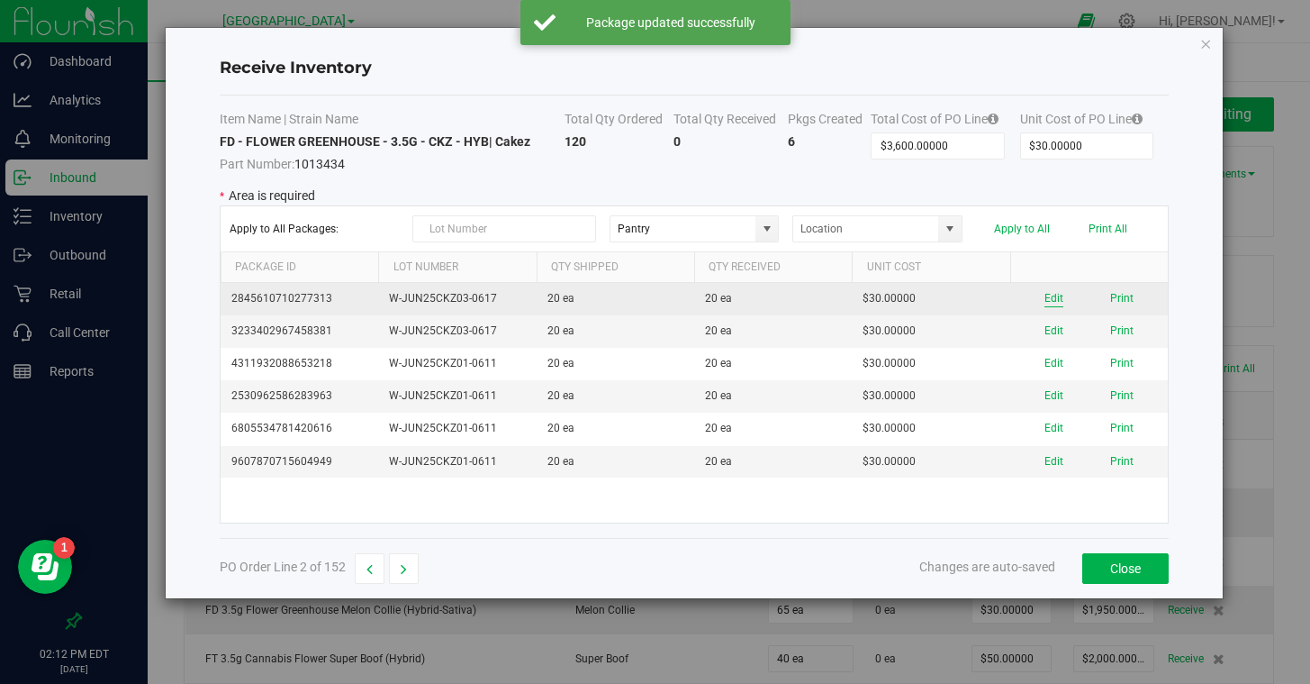
click at [1051, 298] on button "Edit" at bounding box center [1054, 298] width 19 height 17
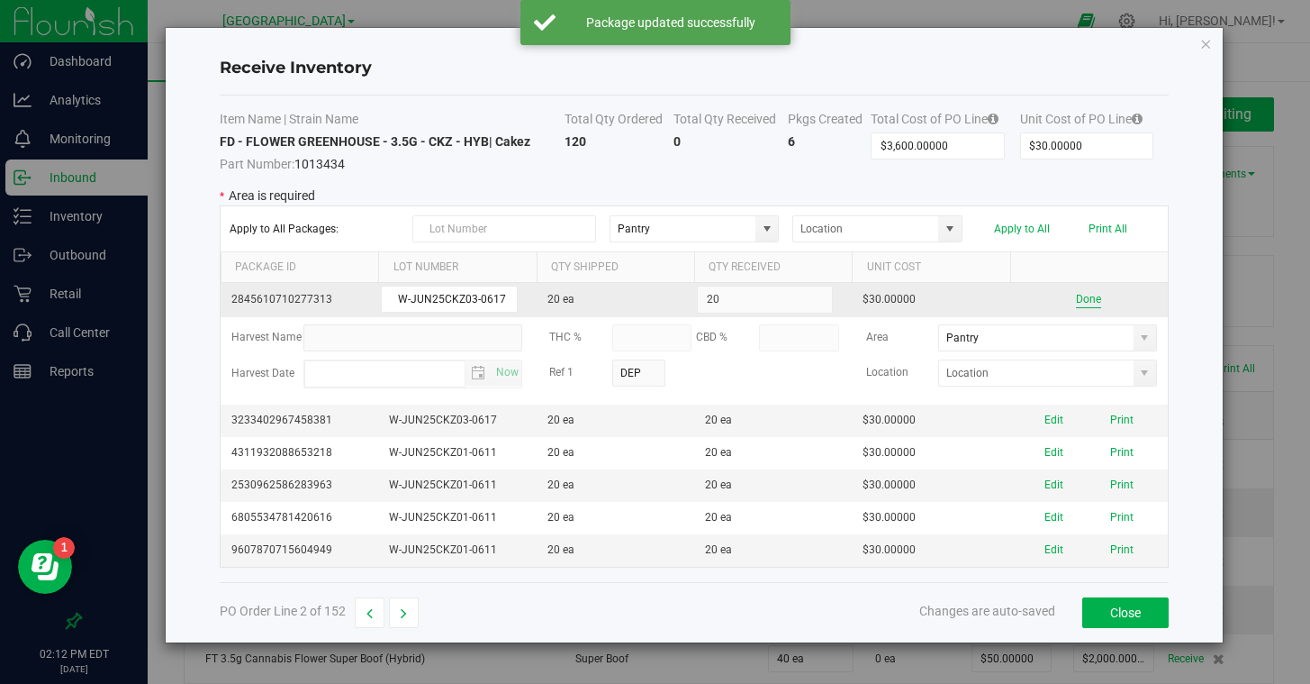
click at [1081, 299] on button "Done" at bounding box center [1088, 299] width 25 height 17
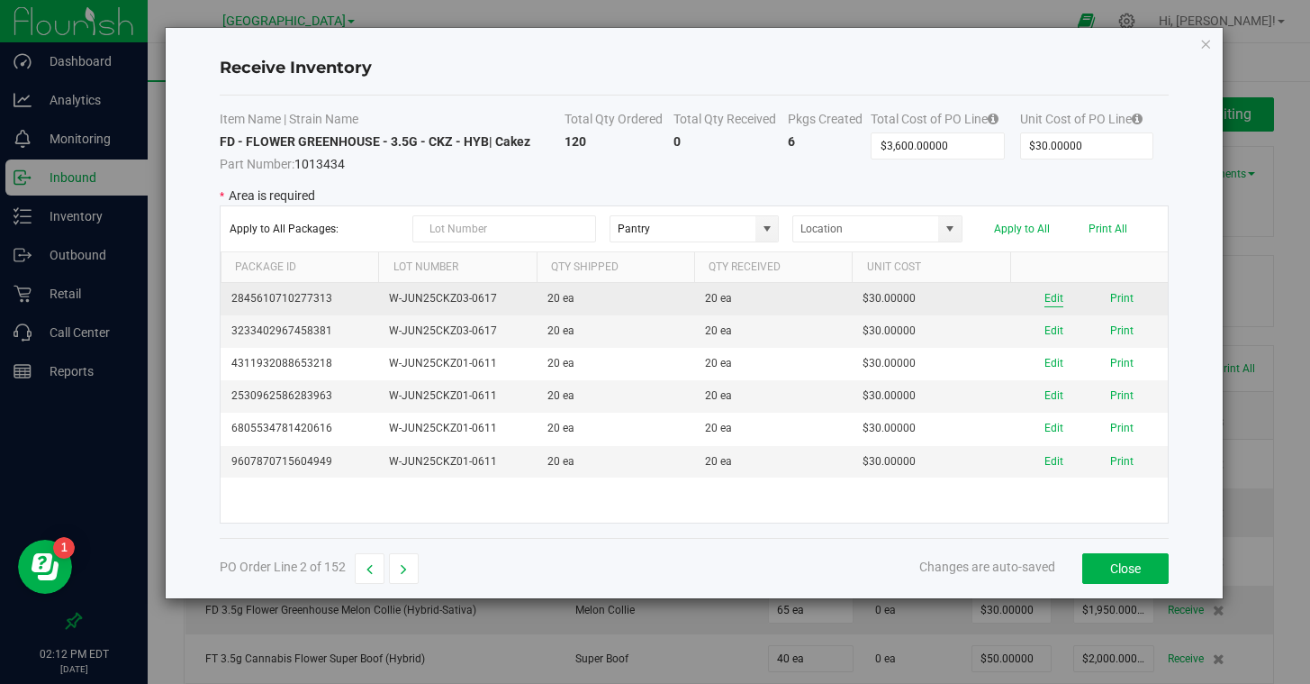
click at [1054, 300] on button "Edit" at bounding box center [1054, 298] width 19 height 17
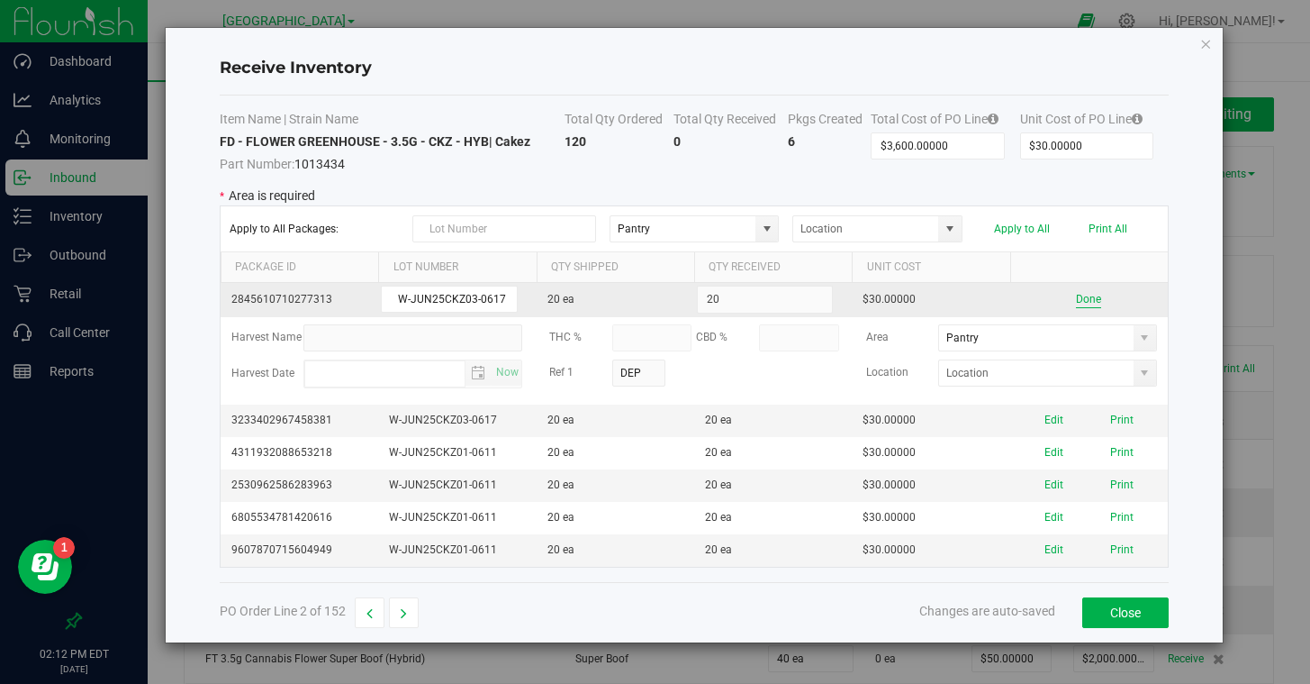
click at [1086, 304] on button "Done" at bounding box center [1088, 299] width 25 height 17
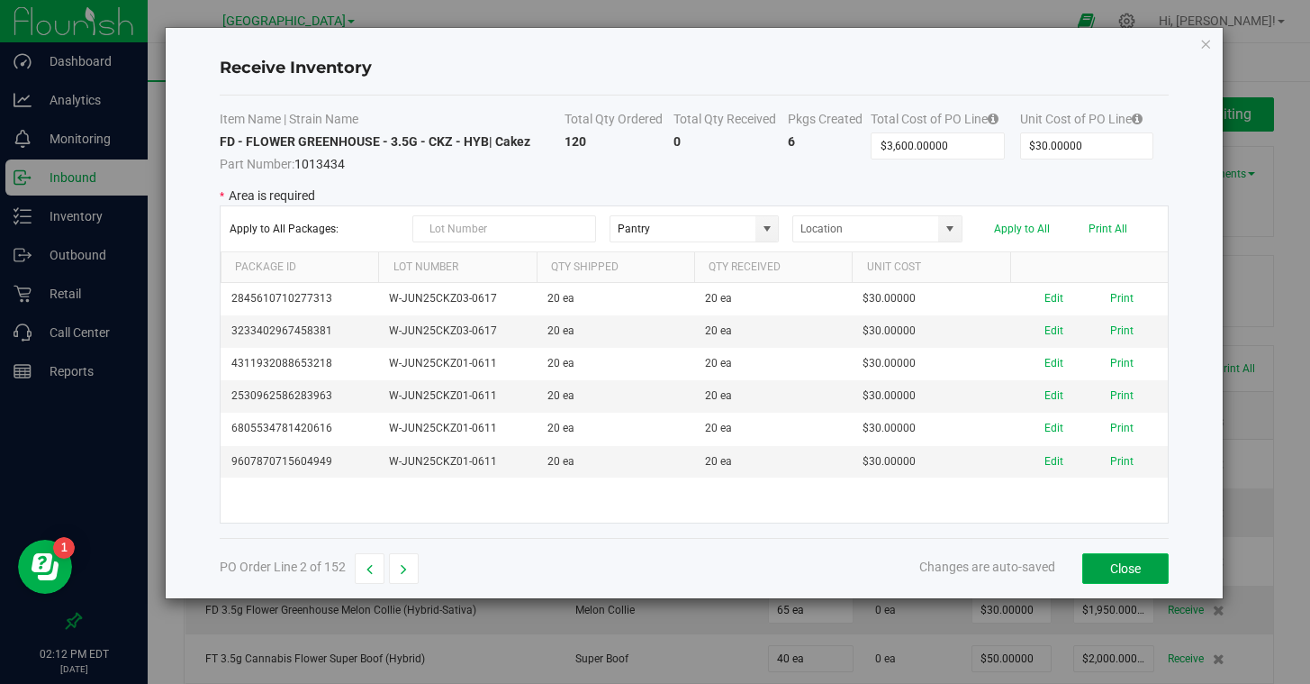
click at [1111, 565] on button "Close" at bounding box center [1126, 568] width 86 height 31
